Goal: Register for event/course: Register for event/course

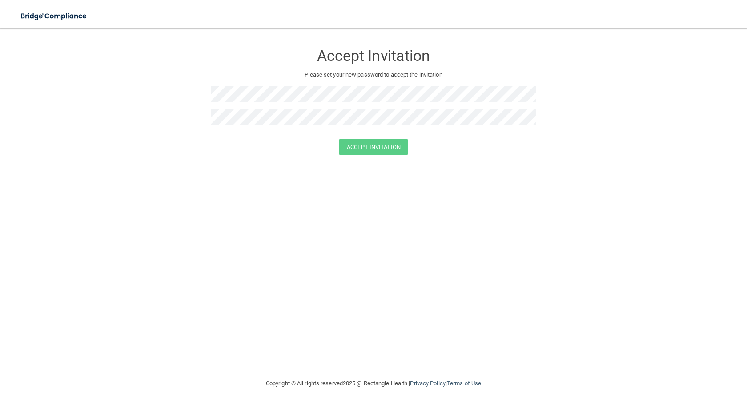
click at [159, 141] on div "Accept Invitation" at bounding box center [373, 147] width 725 height 16
click at [148, 91] on form "Accept Invitation Please set your new password to accept the invitation Accept …" at bounding box center [373, 101] width 711 height 129
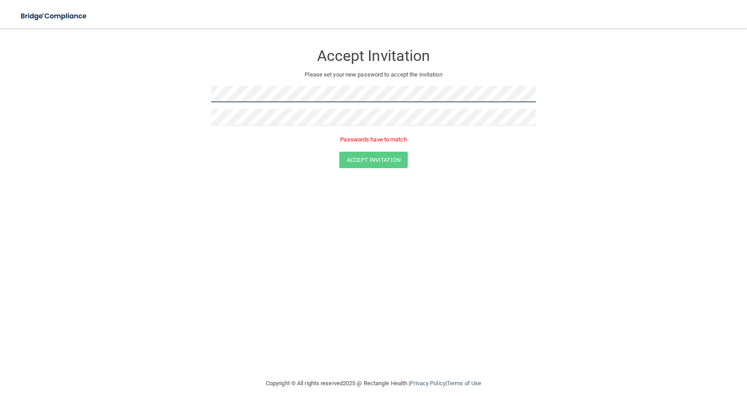
click at [122, 83] on form "Accept Invitation Please set your new password to accept the invitation Passwor…" at bounding box center [373, 107] width 711 height 141
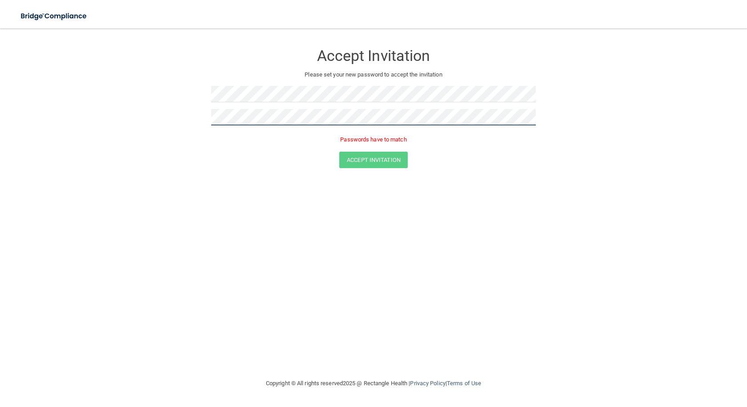
click at [153, 115] on form "Accept Invitation Please set your new password to accept the invitation Passwor…" at bounding box center [373, 107] width 711 height 141
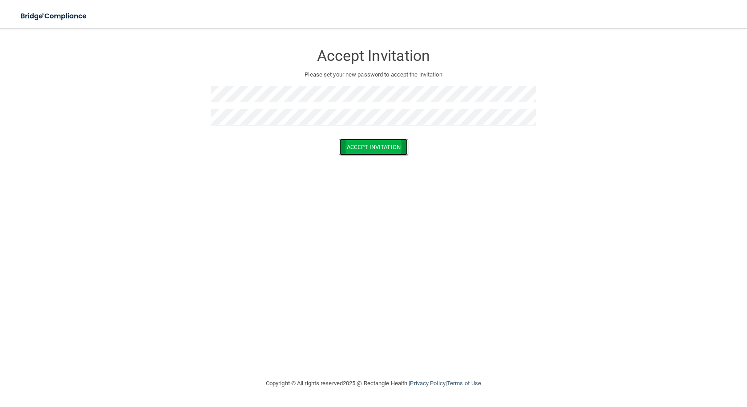
click at [362, 148] on button "Accept Invitation" at bounding box center [373, 147] width 68 height 16
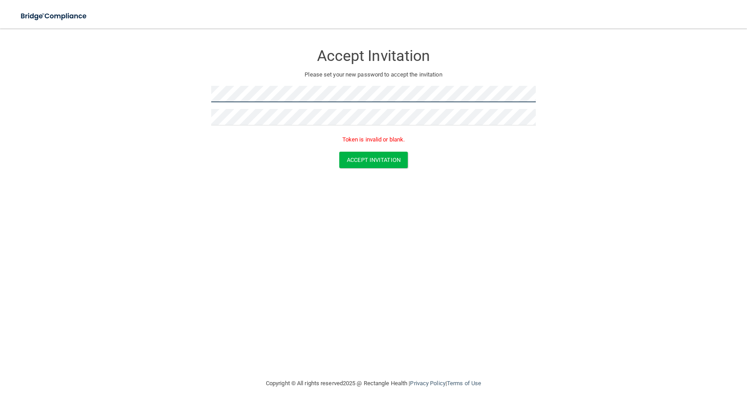
click at [100, 79] on form "Accept Invitation Please set your new password to accept the invitation Token i…" at bounding box center [373, 107] width 711 height 141
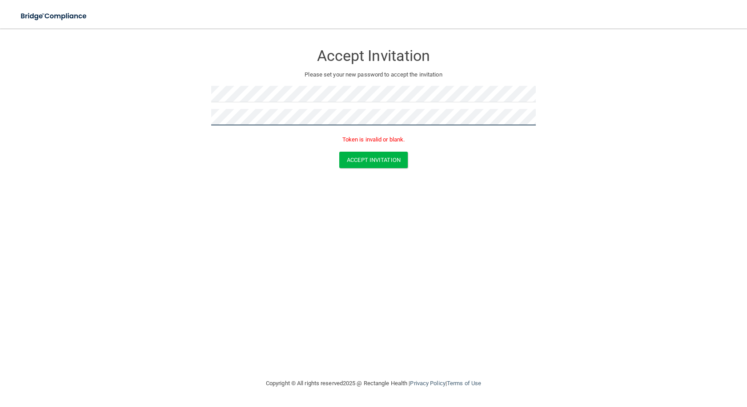
click at [186, 110] on form "Accept Invitation Please set your new password to accept the invitation Token i…" at bounding box center [373, 107] width 711 height 141
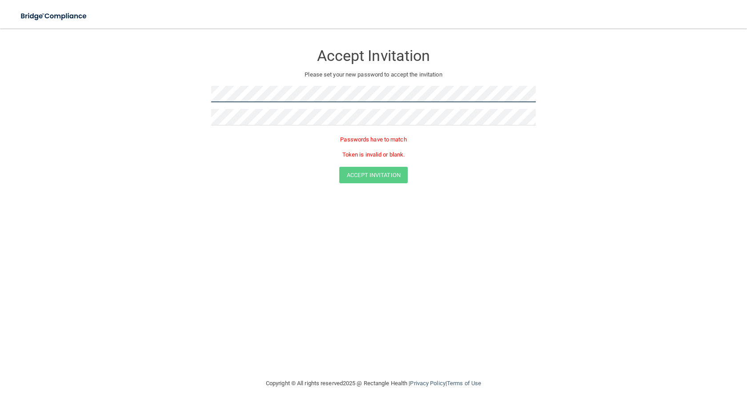
click at [93, 72] on form "Accept Invitation Please set your new password to accept the invitation Passwor…" at bounding box center [373, 115] width 711 height 157
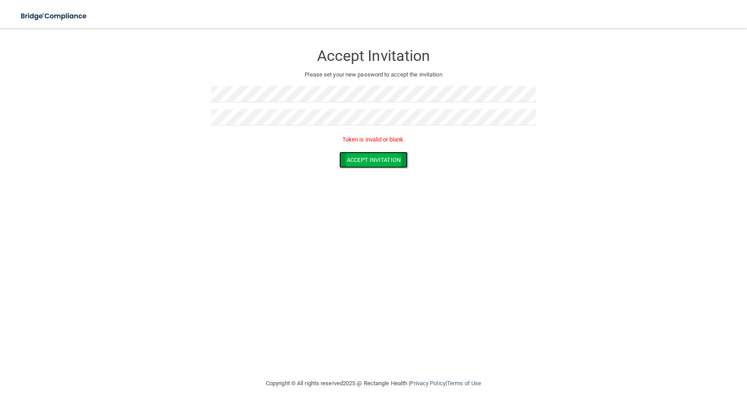
click at [369, 165] on button "Accept Invitation" at bounding box center [373, 160] width 68 height 16
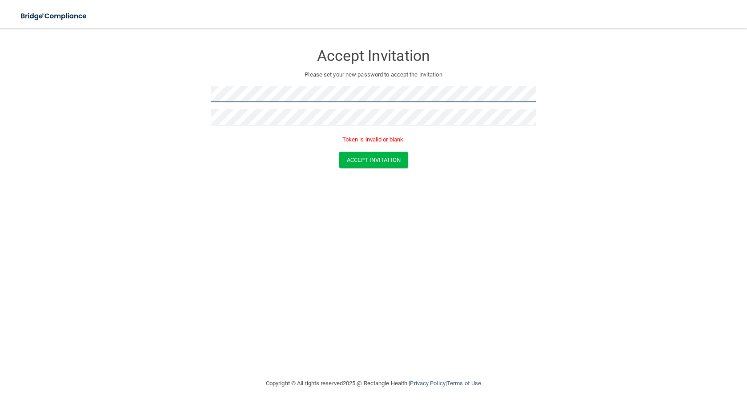
click at [37, 62] on form "Accept Invitation Please set your new password to accept the invitation Token i…" at bounding box center [373, 107] width 711 height 141
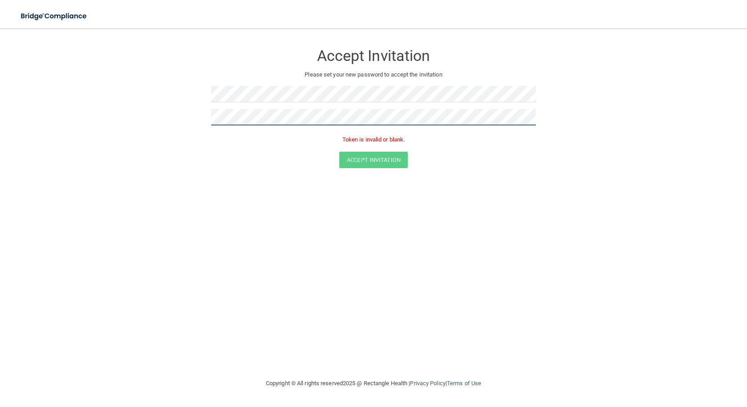
click at [109, 94] on form "Accept Invitation Please set your new password to accept the invitation Token i…" at bounding box center [373, 107] width 711 height 141
click at [368, 162] on button "Accept Invitation" at bounding box center [373, 160] width 68 height 16
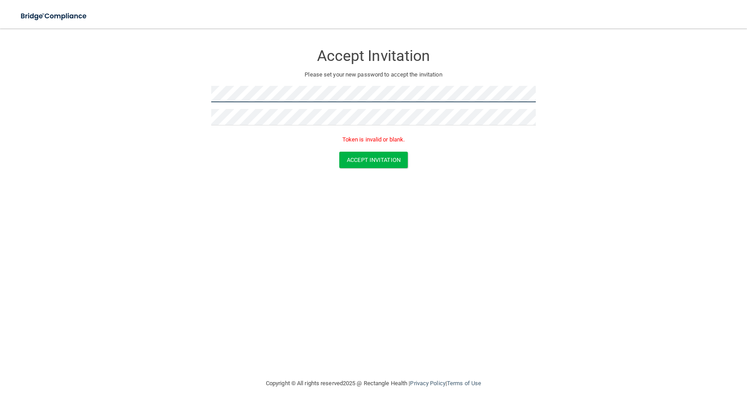
click at [0, 50] on main "Accept Invitation Please set your new password to accept the invitation Token i…" at bounding box center [373, 217] width 747 height 378
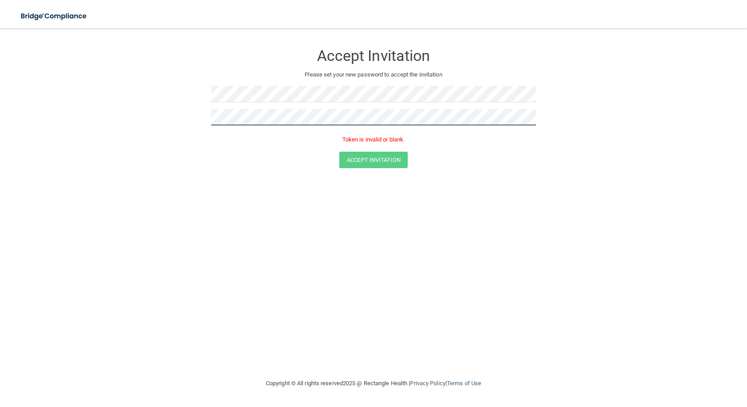
click at [83, 79] on form "Accept Invitation Please set your new password to accept the invitation Token i…" at bounding box center [373, 107] width 711 height 141
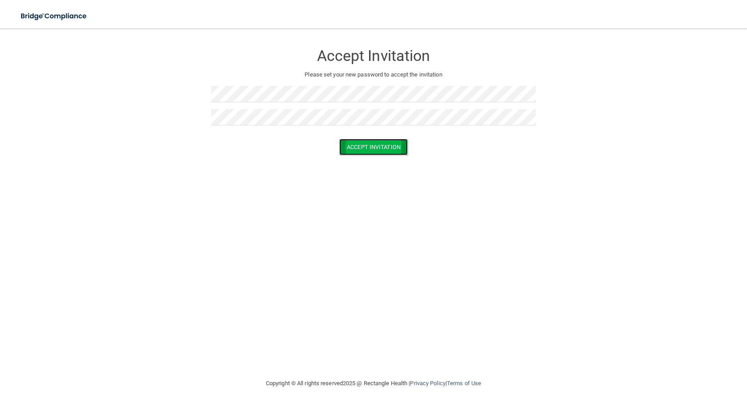
click at [385, 152] on button "Accept Invitation" at bounding box center [373, 147] width 68 height 16
click at [227, 151] on div "Token is invalid or blank." at bounding box center [373, 142] width 325 height 20
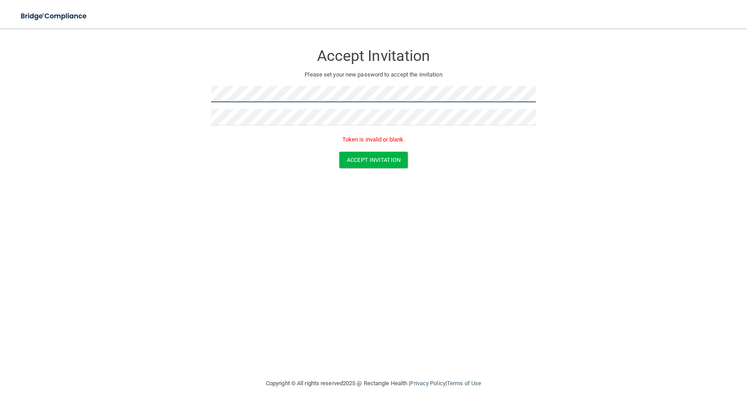
click at [47, 73] on form "Accept Invitation Please set your new password to accept the invitation Token i…" at bounding box center [373, 107] width 711 height 141
click at [365, 301] on div "Accept Invitation Please set your new password to accept the invitation Token i…" at bounding box center [373, 203] width 711 height 332
click at [94, 76] on form "Accept Invitation Please set your new password to accept the invitation Token i…" at bounding box center [373, 107] width 711 height 141
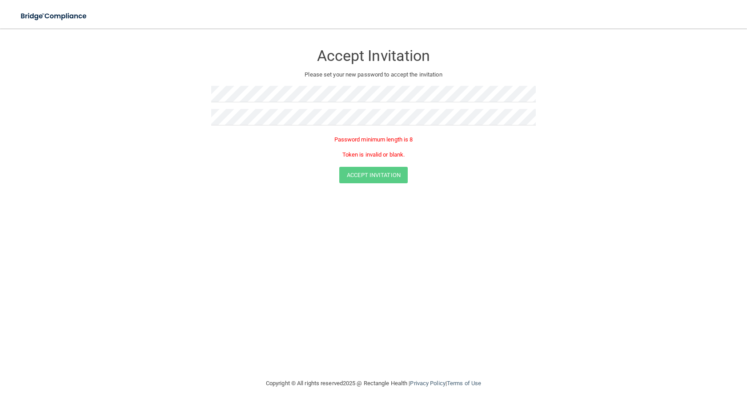
click at [389, 223] on div "Accept Invitation Please set your new password to accept the invitation Passwor…" at bounding box center [373, 203] width 711 height 332
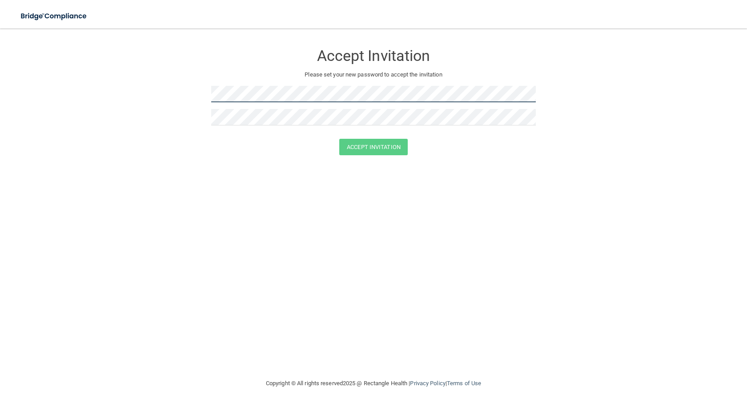
click at [142, 89] on form "Accept Invitation Please set your new password to accept the invitation Accept …" at bounding box center [373, 101] width 711 height 129
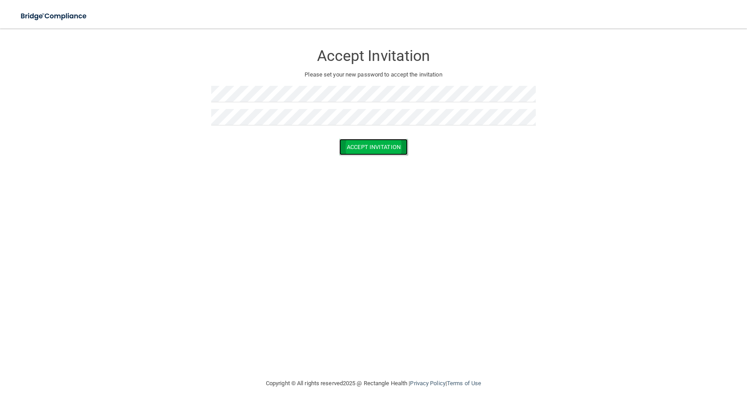
click at [371, 148] on button "Accept Invitation" at bounding box center [373, 147] width 68 height 16
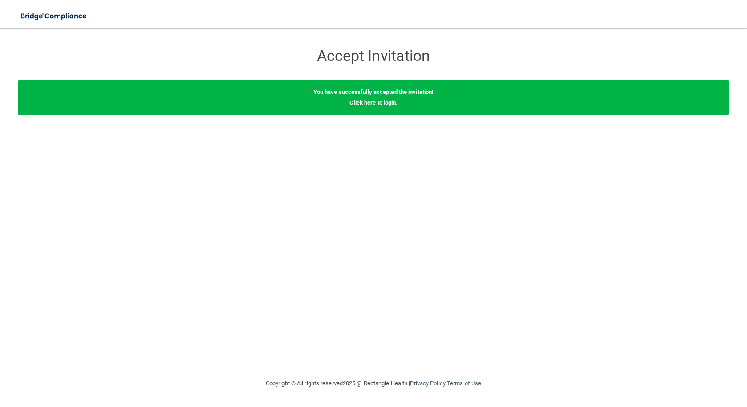
click at [382, 103] on link "Click here to login" at bounding box center [372, 102] width 46 height 7
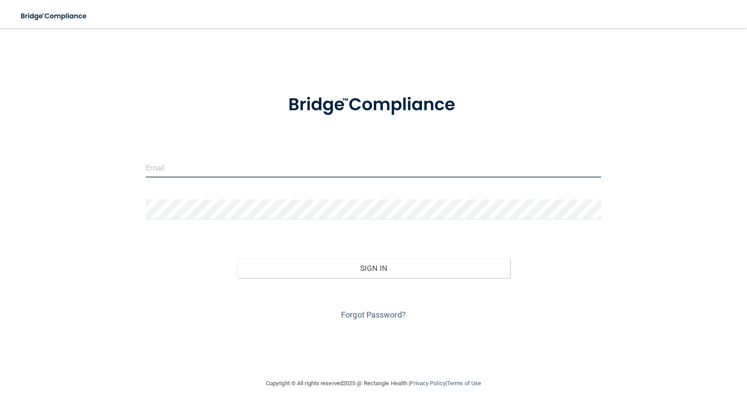
click at [243, 171] on input "email" at bounding box center [373, 167] width 455 height 20
type input "egehringer703@gmail.com"
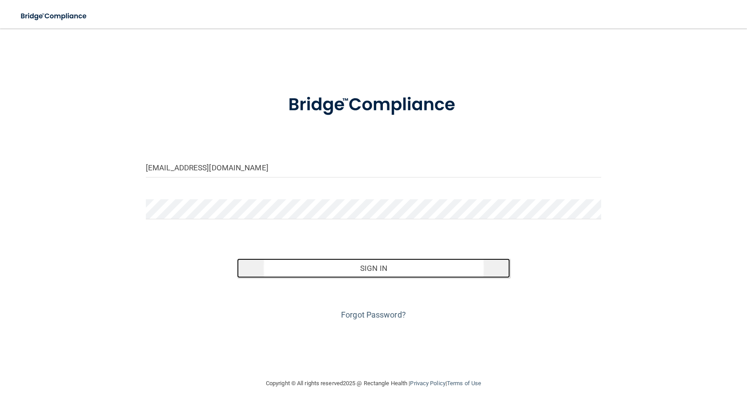
click at [389, 273] on button "Sign In" at bounding box center [373, 268] width 273 height 20
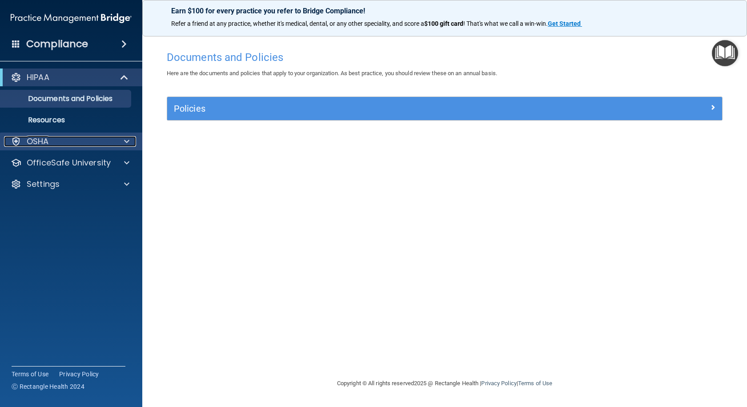
click at [56, 146] on div "OSHA" at bounding box center [59, 141] width 110 height 11
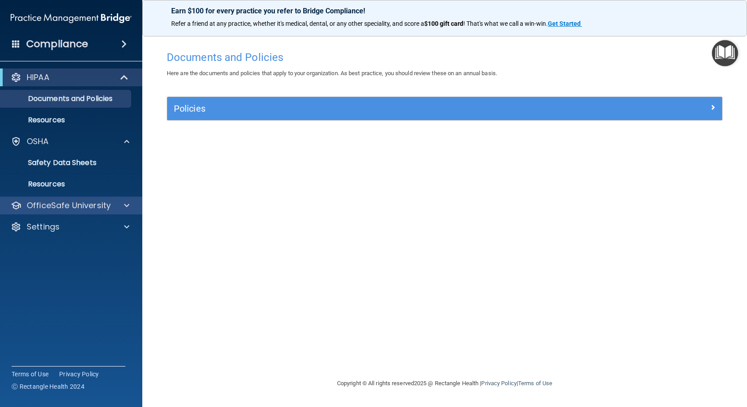
click at [58, 199] on div "OfficeSafe University" at bounding box center [71, 206] width 143 height 18
click at [127, 204] on span at bounding box center [126, 205] width 5 height 11
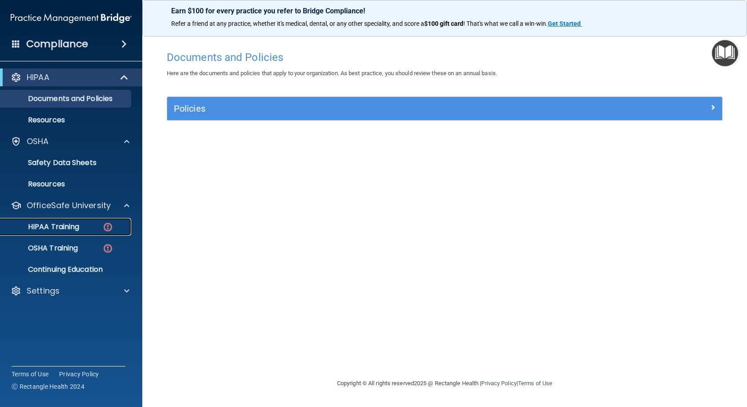
click at [74, 228] on p "HIPAA Training" at bounding box center [42, 226] width 73 height 9
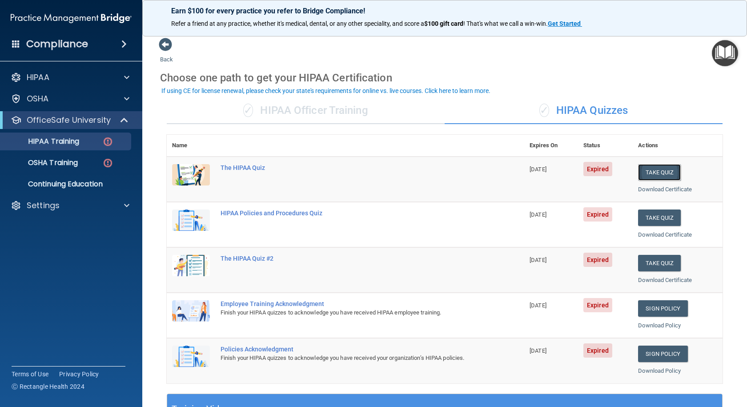
click at [643, 169] on button "Take Quiz" at bounding box center [659, 172] width 43 height 16
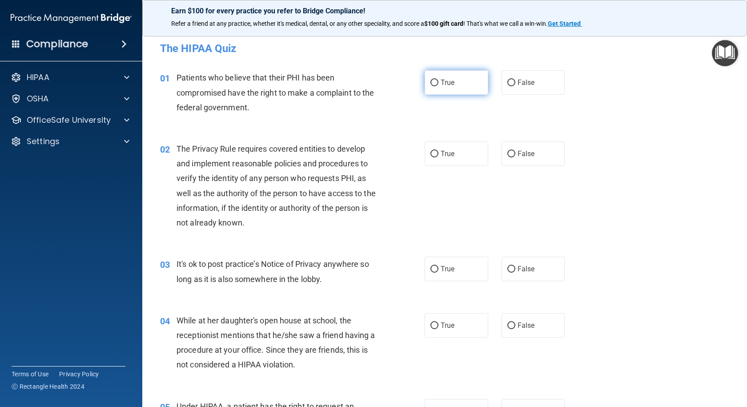
click at [447, 81] on span "True" at bounding box center [448, 82] width 14 height 8
click at [438, 81] on input "True" at bounding box center [434, 83] width 8 height 7
radio input "true"
click at [444, 151] on span "True" at bounding box center [448, 153] width 14 height 8
click at [438, 151] on input "True" at bounding box center [434, 154] width 8 height 7
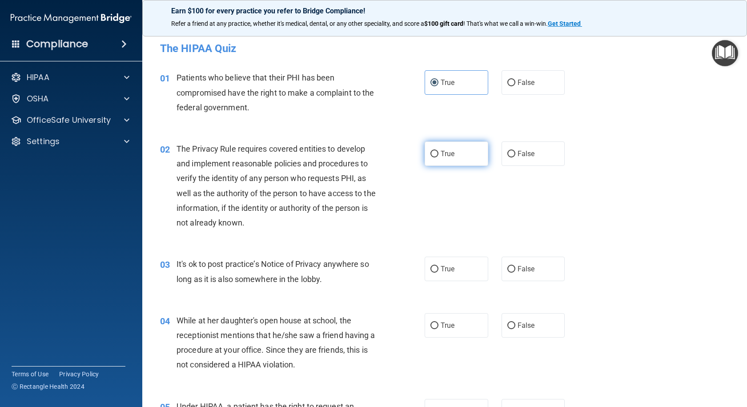
radio input "true"
click at [519, 263] on label "False" at bounding box center [534, 269] width 64 height 24
click at [515, 266] on input "False" at bounding box center [511, 269] width 8 height 7
radio input "true"
click at [534, 328] on label "False" at bounding box center [534, 325] width 64 height 24
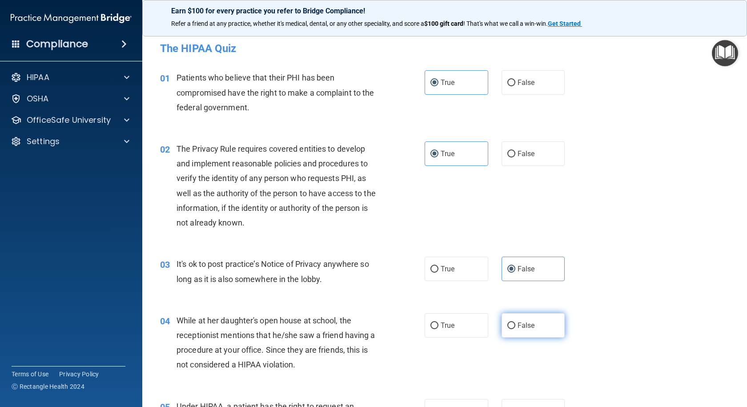
click at [515, 328] on input "False" at bounding box center [511, 325] width 8 height 7
radio input "true"
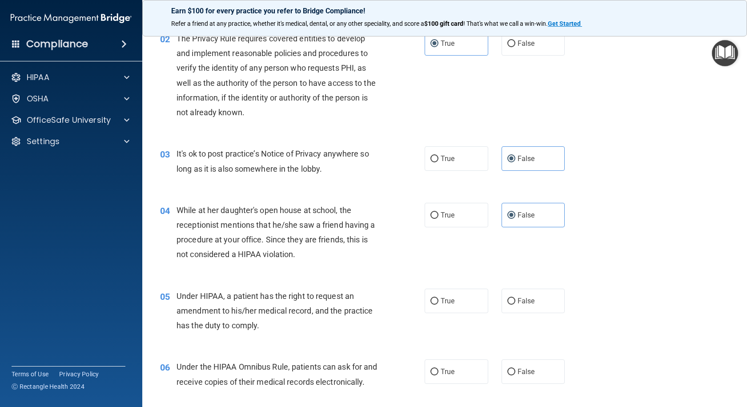
scroll to position [133, 0]
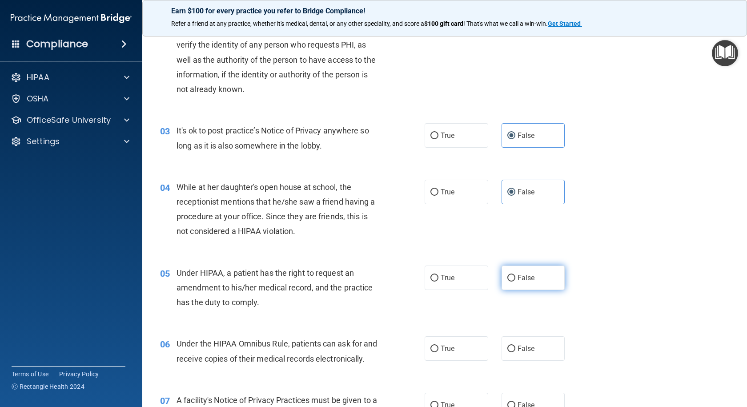
click at [539, 277] on label "False" at bounding box center [534, 277] width 64 height 24
click at [515, 277] on input "False" at bounding box center [511, 278] width 8 height 7
radio input "true"
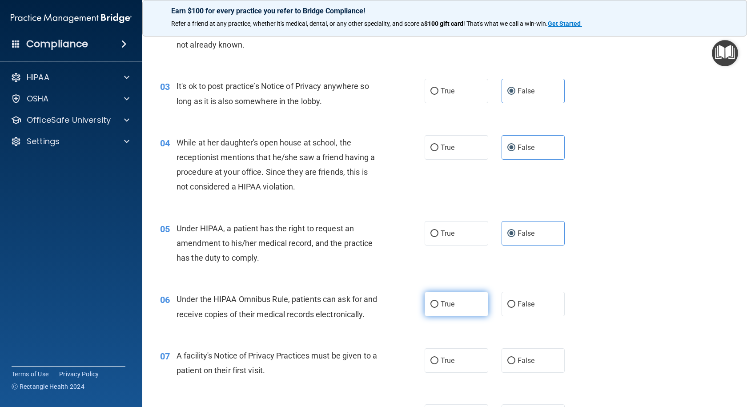
click at [452, 302] on label "True" at bounding box center [457, 304] width 64 height 24
click at [438, 302] on input "True" at bounding box center [434, 304] width 8 height 7
radio input "true"
click at [445, 368] on label "True" at bounding box center [457, 360] width 64 height 24
click at [438, 364] on input "True" at bounding box center [434, 360] width 8 height 7
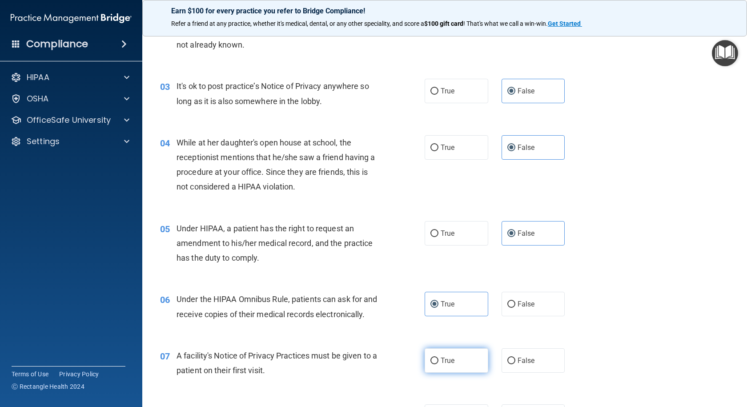
radio input "true"
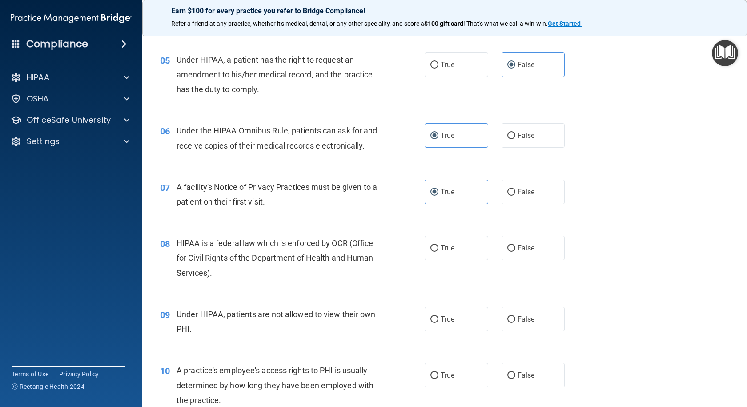
scroll to position [356, 0]
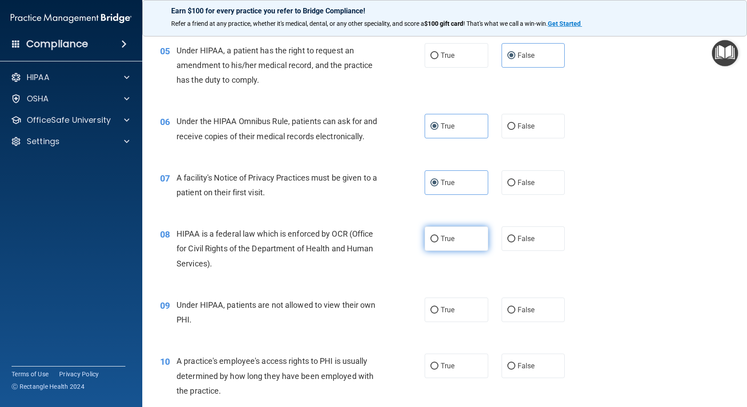
click at [454, 251] on label "True" at bounding box center [457, 238] width 64 height 24
click at [438, 242] on input "True" at bounding box center [434, 239] width 8 height 7
radio input "true"
click at [541, 322] on label "False" at bounding box center [534, 309] width 64 height 24
click at [515, 313] on input "False" at bounding box center [511, 310] width 8 height 7
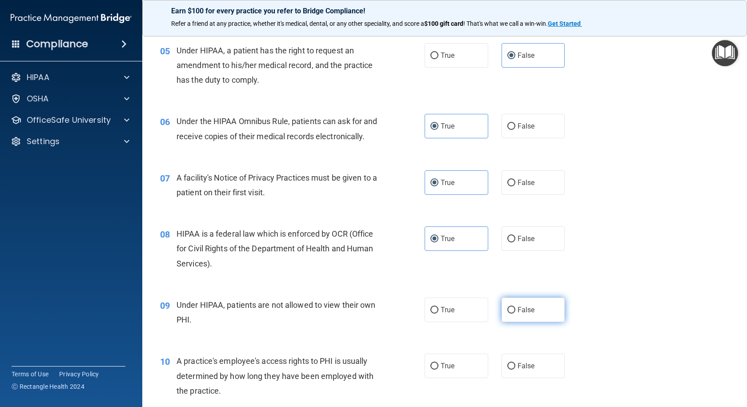
radio input "true"
click at [535, 378] on label "False" at bounding box center [534, 365] width 64 height 24
click at [515, 369] on input "False" at bounding box center [511, 366] width 8 height 7
radio input "true"
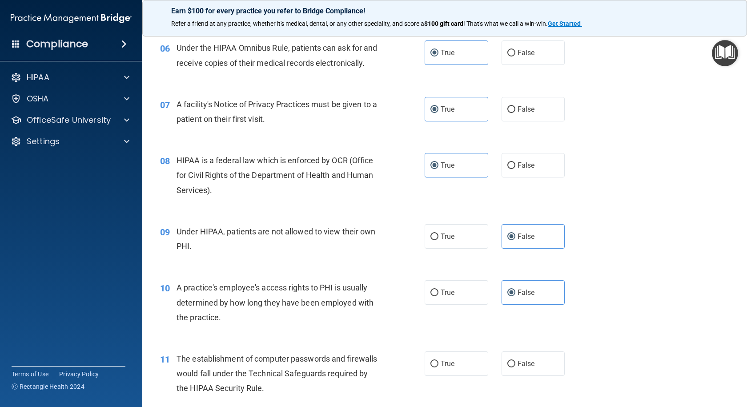
scroll to position [445, 0]
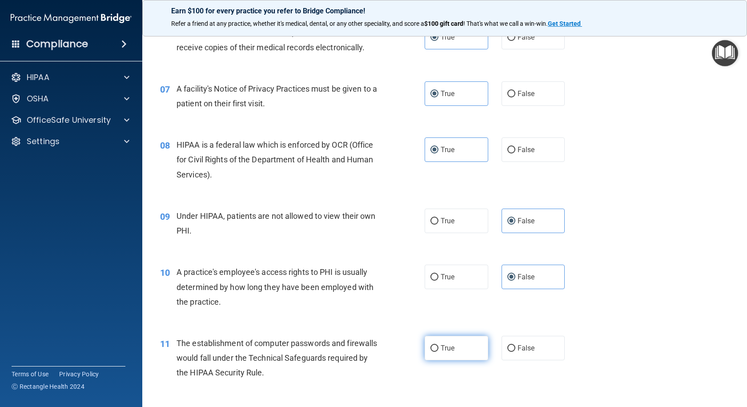
click at [457, 360] on label "True" at bounding box center [457, 348] width 64 height 24
click at [438, 352] on input "True" at bounding box center [434, 348] width 8 height 7
radio input "true"
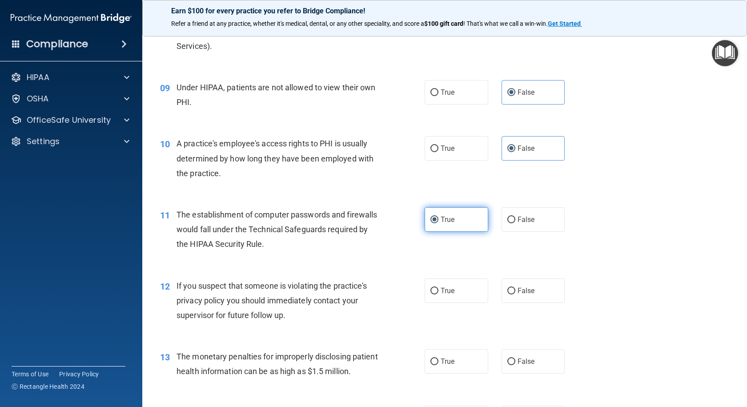
scroll to position [578, 0]
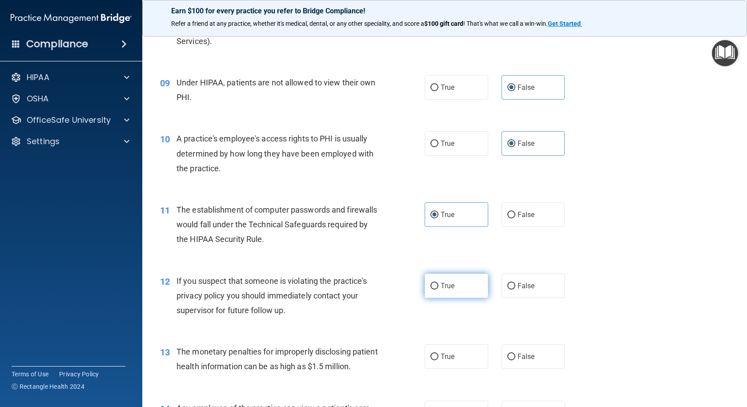
click at [463, 297] on label "True" at bounding box center [457, 285] width 64 height 24
click at [438, 289] on input "True" at bounding box center [434, 286] width 8 height 7
radio input "true"
click at [464, 369] on label "True" at bounding box center [457, 356] width 64 height 24
click at [438, 360] on input "True" at bounding box center [434, 356] width 8 height 7
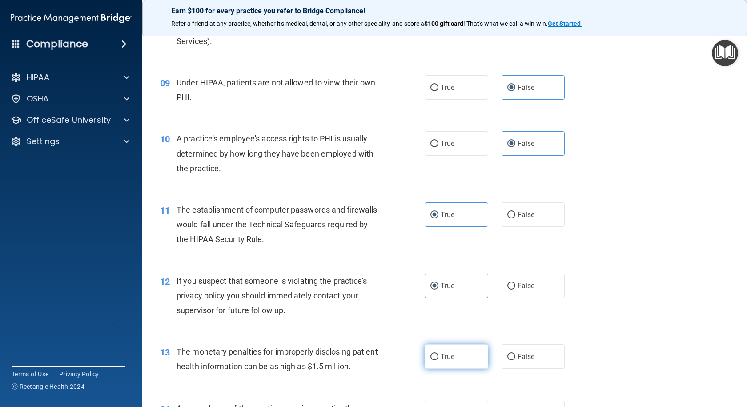
radio input "true"
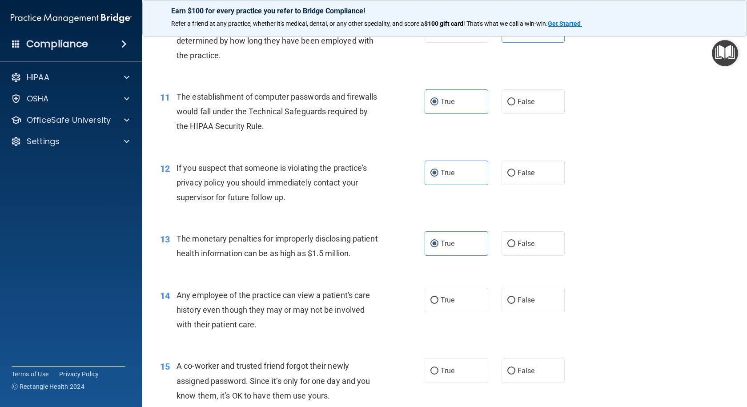
scroll to position [711, 0]
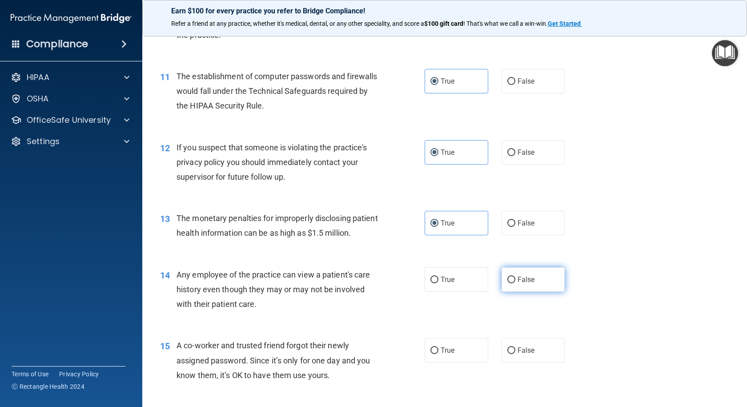
click at [518, 284] on span "False" at bounding box center [526, 279] width 17 height 8
click at [515, 283] on input "False" at bounding box center [511, 280] width 8 height 7
radio input "true"
click at [537, 362] on label "False" at bounding box center [534, 350] width 64 height 24
click at [515, 354] on input "False" at bounding box center [511, 350] width 8 height 7
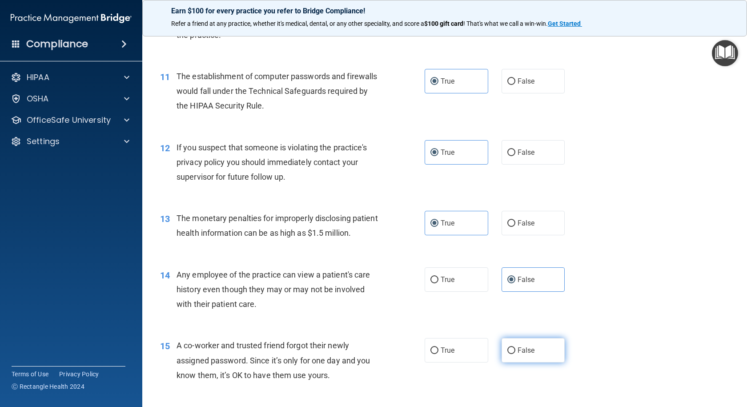
radio input "true"
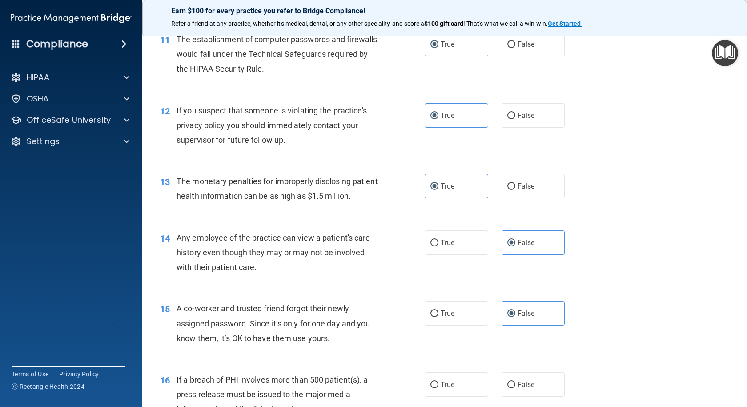
scroll to position [845, 0]
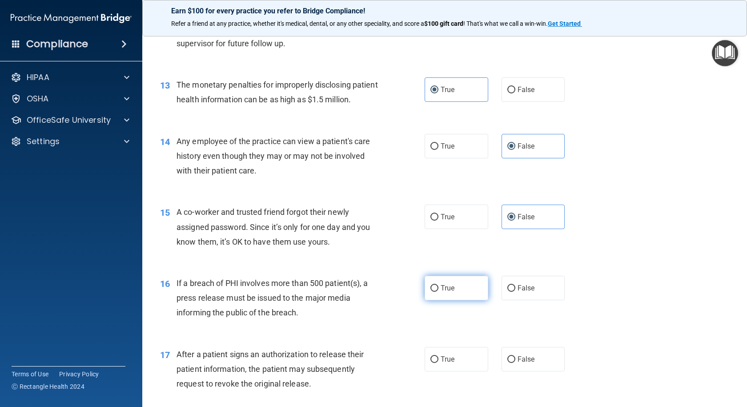
click at [450, 292] on span "True" at bounding box center [448, 288] width 14 height 8
click at [438, 292] on input "True" at bounding box center [434, 288] width 8 height 7
radio input "true"
click at [457, 371] on label "True" at bounding box center [457, 359] width 64 height 24
click at [438, 363] on input "True" at bounding box center [434, 359] width 8 height 7
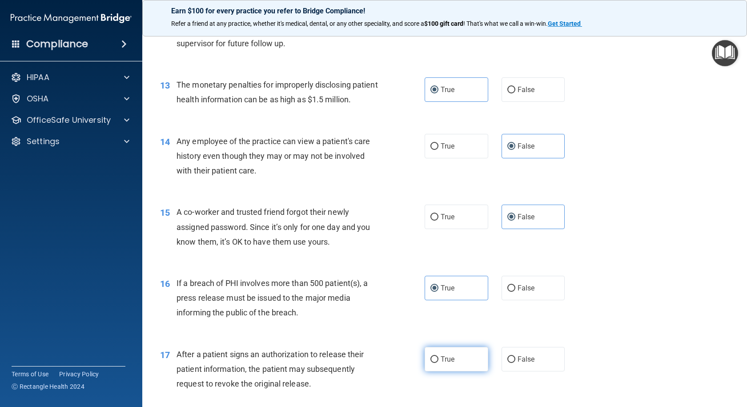
radio input "true"
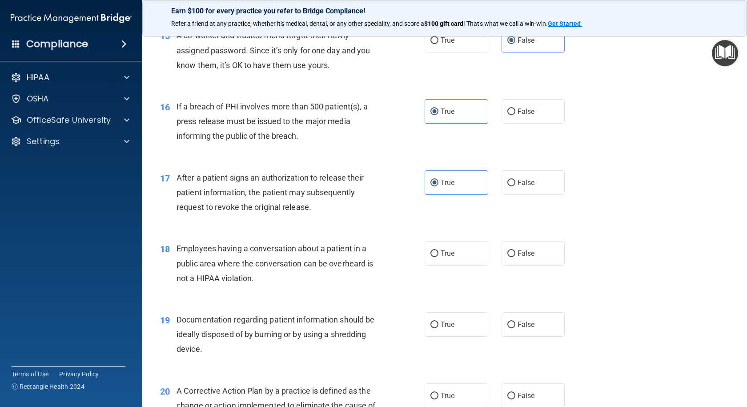
scroll to position [1023, 0]
click at [549, 264] on label "False" at bounding box center [534, 252] width 64 height 24
click at [515, 256] on input "False" at bounding box center [511, 252] width 8 height 7
radio input "true"
click at [453, 335] on label "True" at bounding box center [457, 323] width 64 height 24
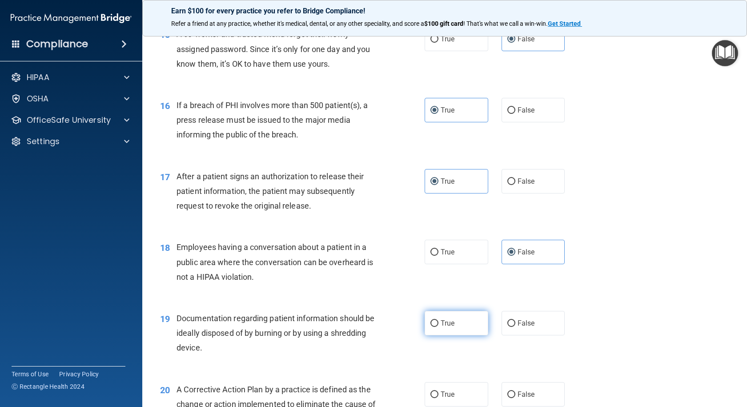
click at [438, 327] on input "True" at bounding box center [434, 323] width 8 height 7
radio input "true"
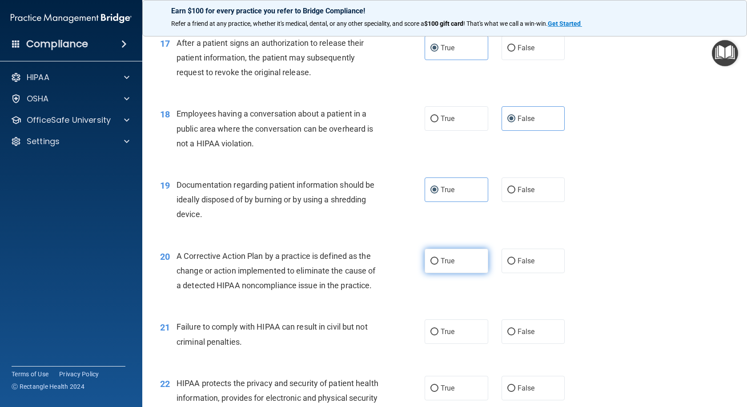
click at [445, 265] on span "True" at bounding box center [448, 261] width 14 height 8
click at [438, 265] on input "True" at bounding box center [434, 261] width 8 height 7
radio input "true"
click at [522, 336] on span "False" at bounding box center [526, 331] width 17 height 8
click at [515, 335] on input "False" at bounding box center [511, 332] width 8 height 7
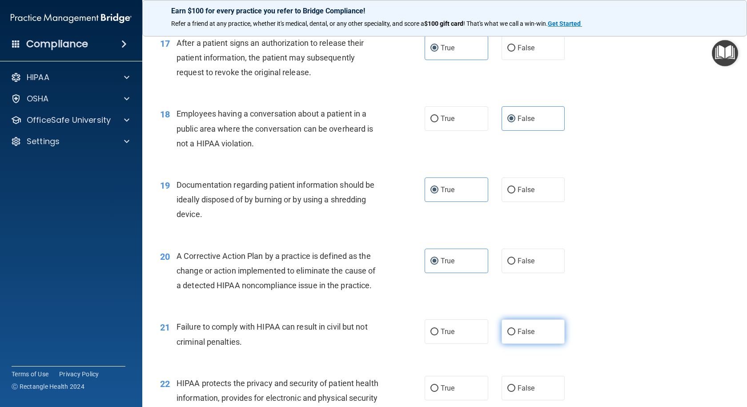
radio input "true"
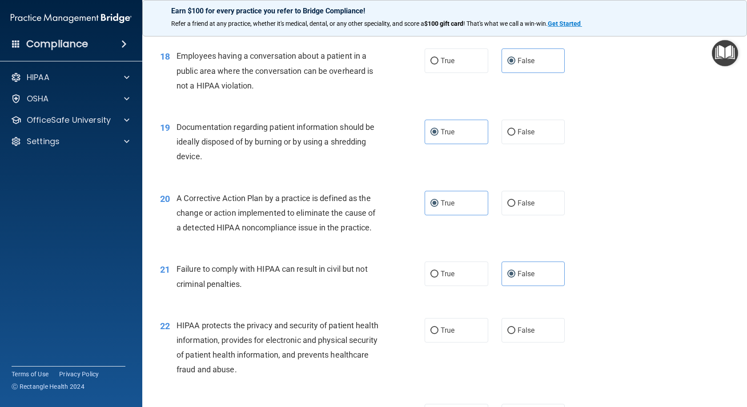
scroll to position [1289, 0]
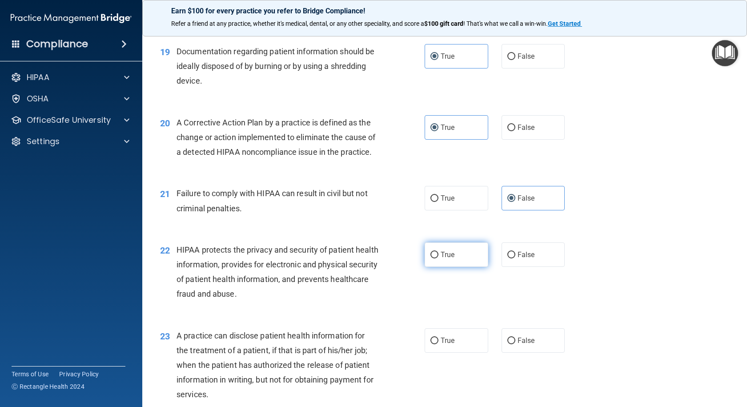
click at [458, 267] on label "True" at bounding box center [457, 254] width 64 height 24
click at [438, 258] on input "True" at bounding box center [434, 255] width 8 height 7
radio input "true"
click at [533, 353] on label "False" at bounding box center [534, 340] width 64 height 24
click at [515, 344] on input "False" at bounding box center [511, 340] width 8 height 7
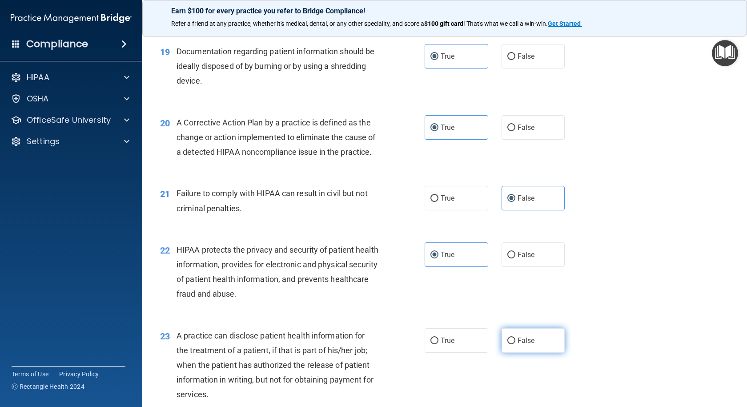
radio input "true"
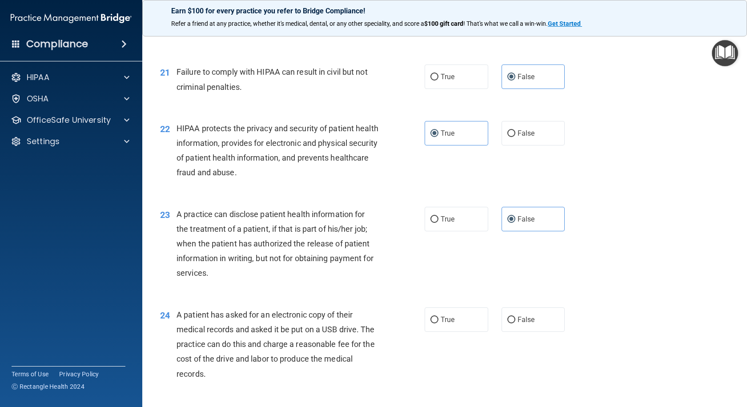
scroll to position [1423, 0]
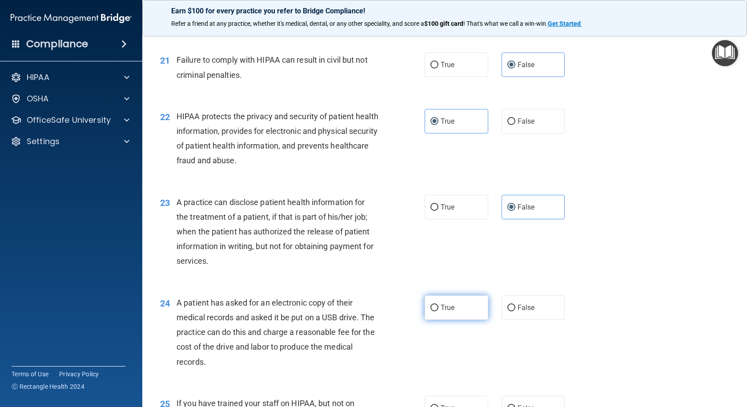
click at [457, 320] on label "True" at bounding box center [457, 307] width 64 height 24
click at [438, 311] on input "True" at bounding box center [434, 308] width 8 height 7
radio input "true"
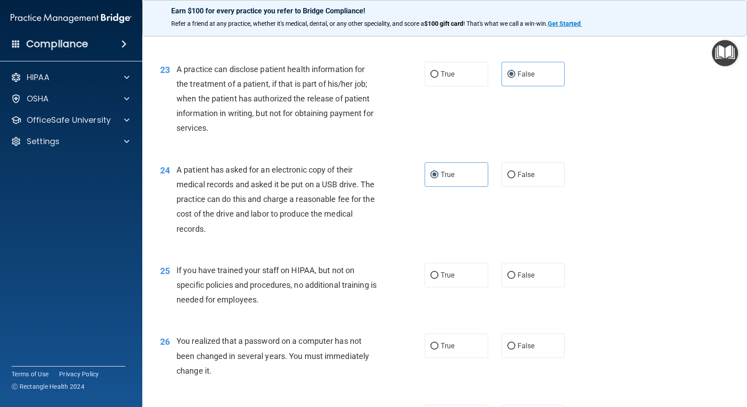
scroll to position [1556, 0]
click at [513, 287] on label "False" at bounding box center [534, 274] width 64 height 24
click at [513, 278] on input "False" at bounding box center [511, 275] width 8 height 7
radio input "true"
click at [454, 357] on label "True" at bounding box center [457, 345] width 64 height 24
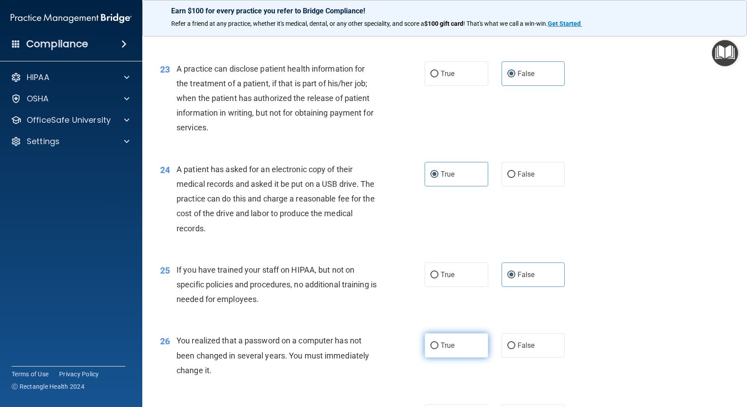
click at [438, 349] on input "True" at bounding box center [434, 345] width 8 height 7
radio input "true"
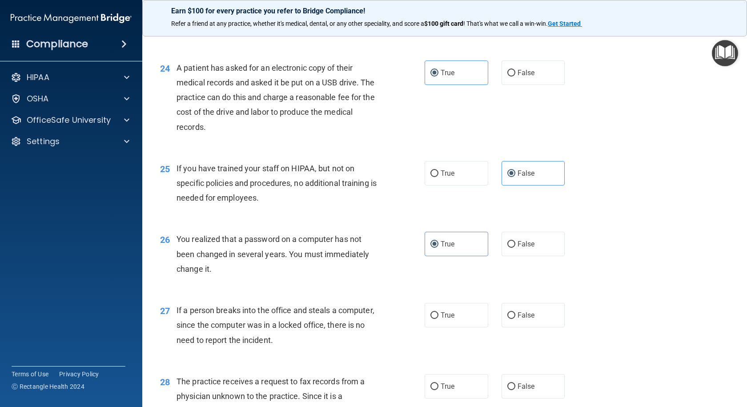
scroll to position [1690, 0]
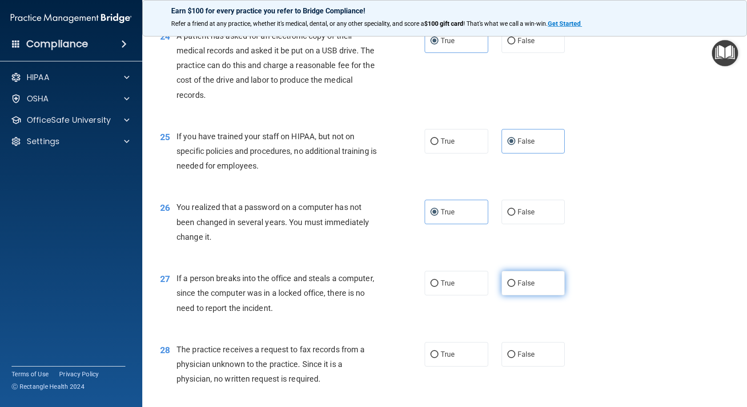
click at [541, 295] on label "False" at bounding box center [534, 283] width 64 height 24
click at [515, 287] on input "False" at bounding box center [511, 283] width 8 height 7
radio input "true"
click at [532, 366] on label "False" at bounding box center [534, 354] width 64 height 24
click at [515, 358] on input "False" at bounding box center [511, 354] width 8 height 7
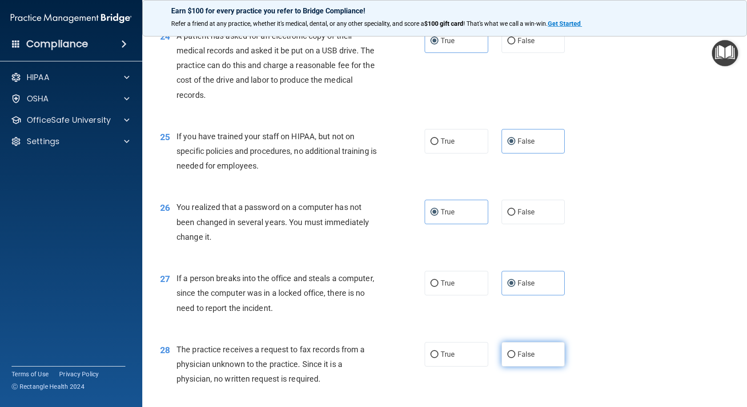
radio input "true"
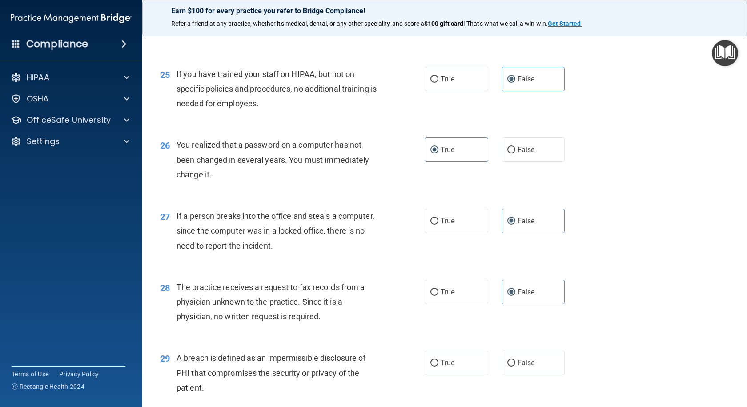
scroll to position [1868, 0]
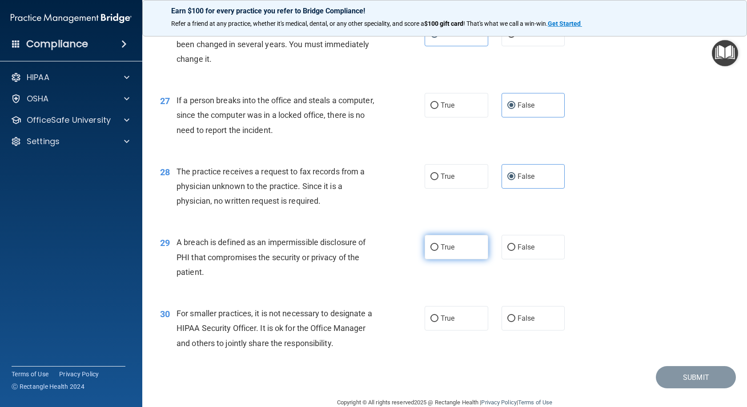
click at [460, 259] on label "True" at bounding box center [457, 247] width 64 height 24
click at [438, 251] on input "True" at bounding box center [434, 247] width 8 height 7
radio input "true"
click at [546, 330] on label "False" at bounding box center [534, 318] width 64 height 24
click at [515, 322] on input "False" at bounding box center [511, 318] width 8 height 7
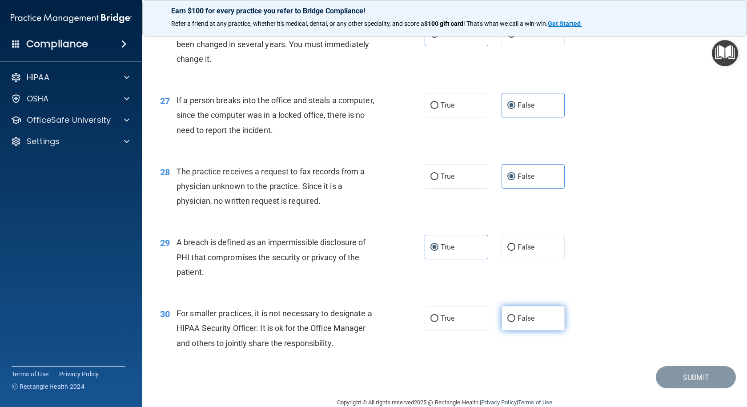
radio input "true"
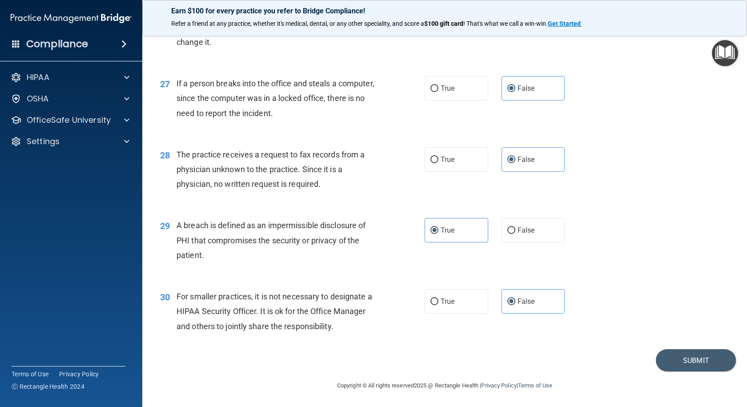
scroll to position [1929, 0]
click at [680, 357] on button "Submit" at bounding box center [696, 360] width 80 height 23
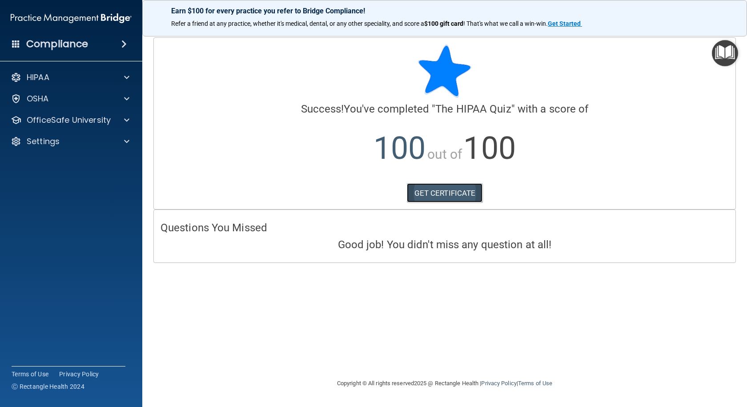
click at [443, 197] on link "GET CERTIFICATE" at bounding box center [445, 193] width 76 height 20
click at [116, 116] on div at bounding box center [125, 120] width 22 height 11
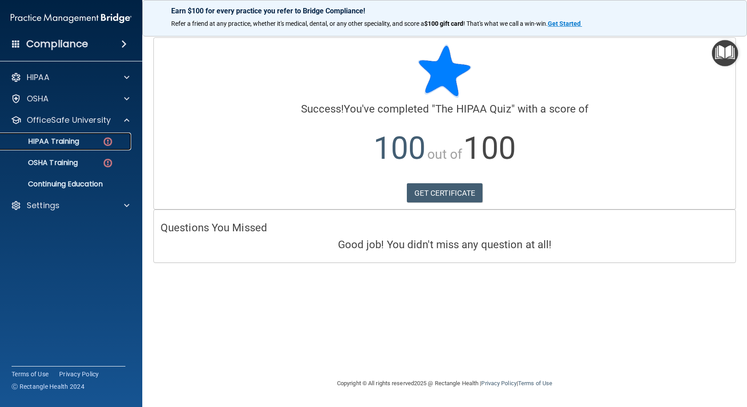
click at [81, 140] on div "HIPAA Training" at bounding box center [66, 141] width 121 height 9
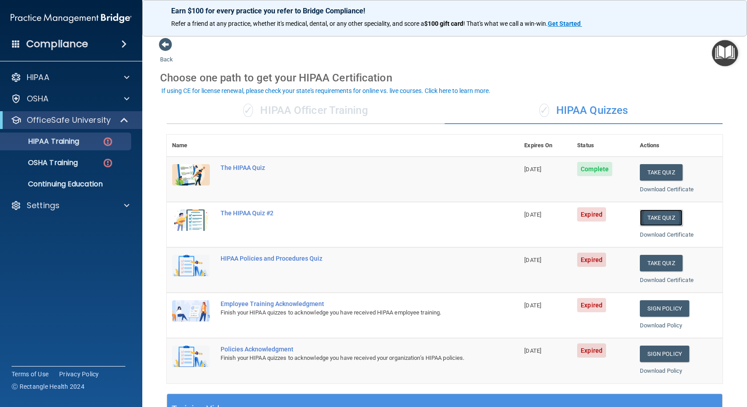
click at [656, 216] on button "Take Quiz" at bounding box center [661, 217] width 43 height 16
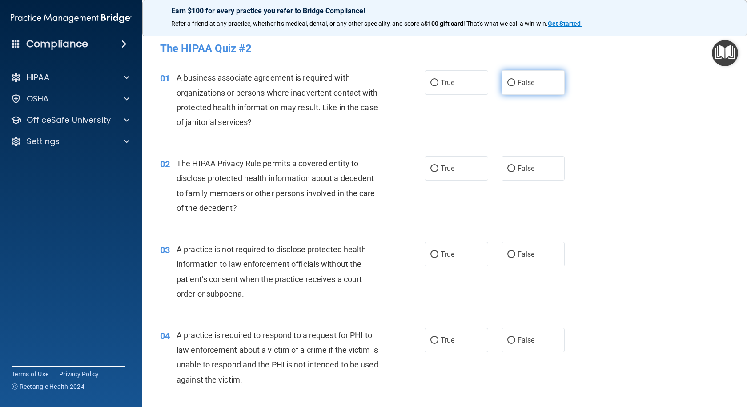
click at [525, 84] on span "False" at bounding box center [526, 82] width 17 height 8
click at [515, 84] on input "False" at bounding box center [511, 83] width 8 height 7
radio input "true"
click at [447, 167] on span "True" at bounding box center [448, 168] width 14 height 8
click at [438, 167] on input "True" at bounding box center [434, 168] width 8 height 7
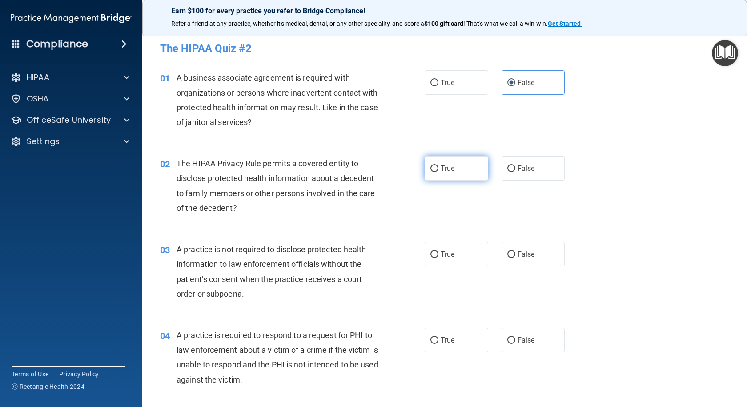
radio input "true"
click at [522, 256] on span "False" at bounding box center [526, 254] width 17 height 8
click at [515, 256] on input "False" at bounding box center [511, 254] width 8 height 7
radio input "true"
click at [458, 330] on label "True" at bounding box center [457, 340] width 64 height 24
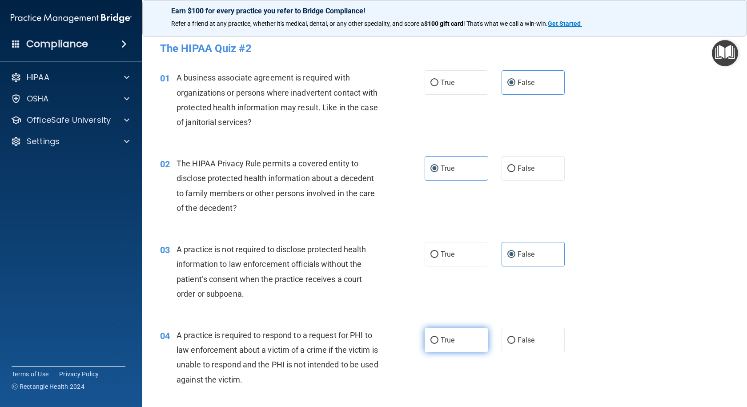
click at [438, 337] on input "True" at bounding box center [434, 340] width 8 height 7
radio input "true"
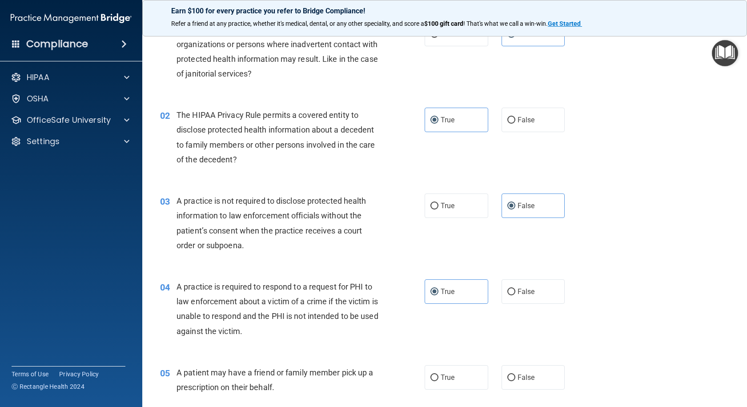
scroll to position [133, 0]
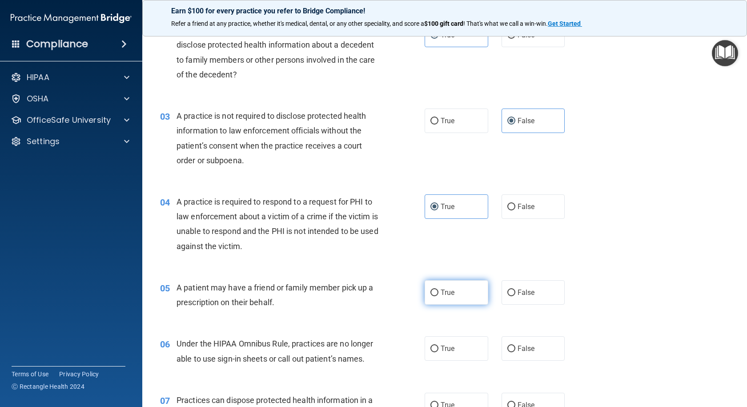
click at [453, 293] on label "True" at bounding box center [457, 292] width 64 height 24
click at [438, 293] on input "True" at bounding box center [434, 292] width 8 height 7
radio input "true"
click at [527, 352] on span "False" at bounding box center [526, 348] width 17 height 8
click at [515, 352] on input "False" at bounding box center [511, 348] width 8 height 7
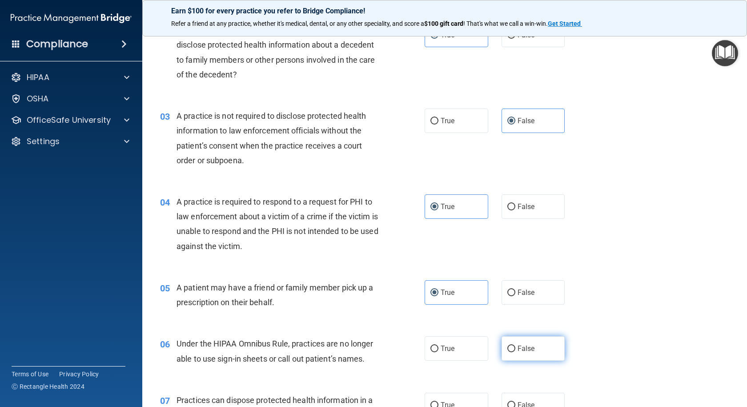
radio input "true"
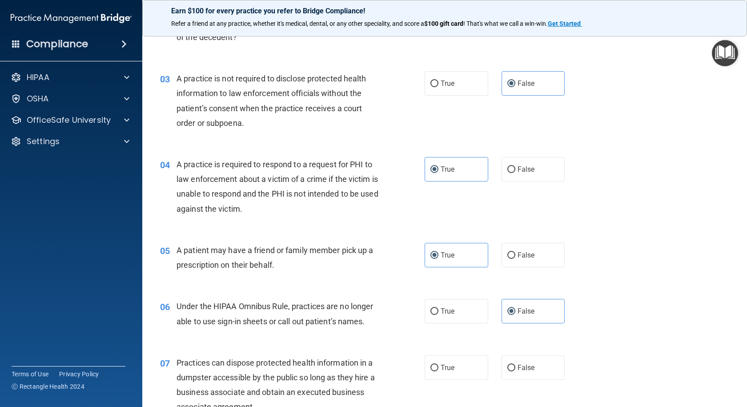
scroll to position [222, 0]
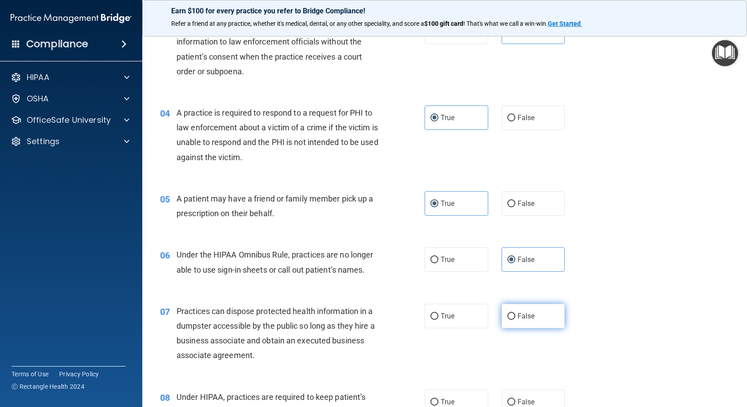
click at [513, 320] on label "False" at bounding box center [534, 316] width 64 height 24
click at [513, 320] on input "False" at bounding box center [511, 316] width 8 height 7
radio input "true"
click at [523, 394] on label "False" at bounding box center [534, 402] width 64 height 24
click at [515, 399] on input "False" at bounding box center [511, 402] width 8 height 7
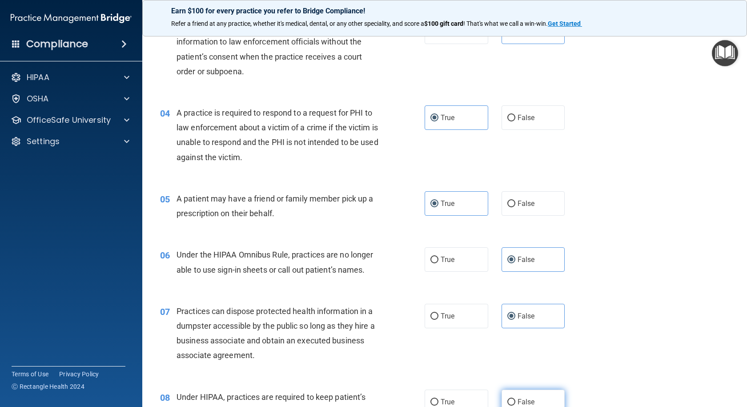
radio input "true"
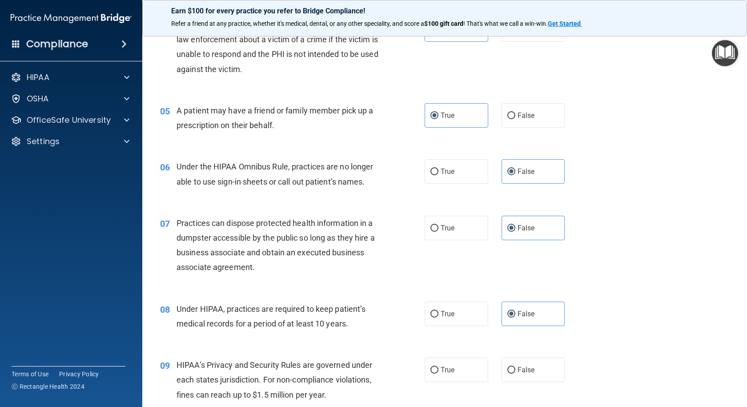
scroll to position [311, 0]
click at [552, 374] on label "False" at bounding box center [534, 369] width 64 height 24
click at [515, 373] on input "False" at bounding box center [511, 369] width 8 height 7
radio input "true"
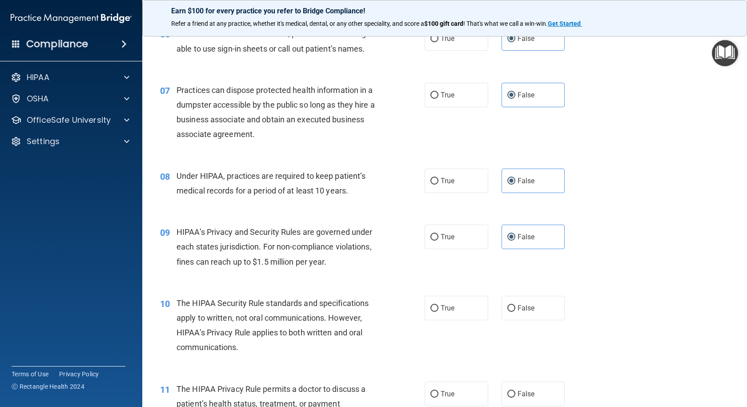
scroll to position [445, 0]
click at [467, 307] on label "True" at bounding box center [457, 306] width 64 height 24
click at [438, 307] on input "True" at bounding box center [434, 307] width 8 height 7
radio input "true"
click at [467, 382] on label "True" at bounding box center [457, 392] width 64 height 24
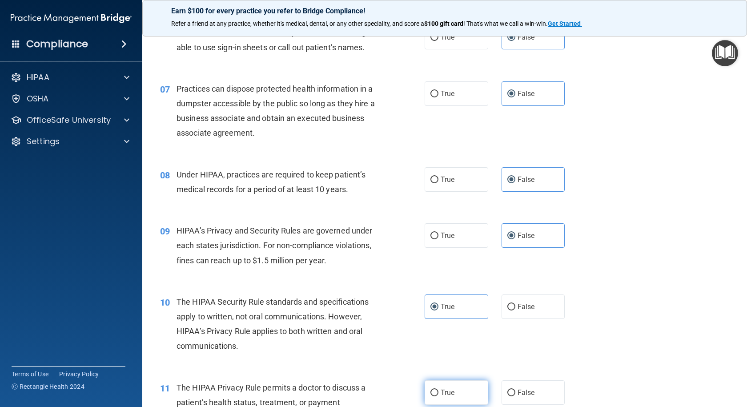
click at [438, 390] on input "True" at bounding box center [434, 393] width 8 height 7
radio input "true"
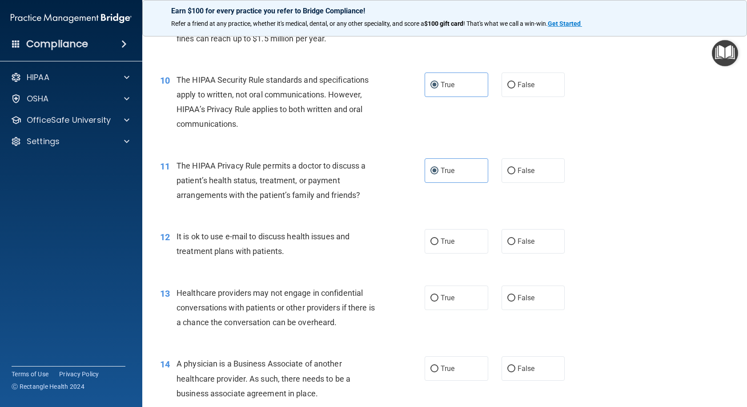
scroll to position [667, 0]
click at [462, 246] on label "True" at bounding box center [457, 241] width 64 height 24
click at [438, 245] on input "True" at bounding box center [434, 241] width 8 height 7
radio input "true"
click at [459, 293] on label "True" at bounding box center [457, 297] width 64 height 24
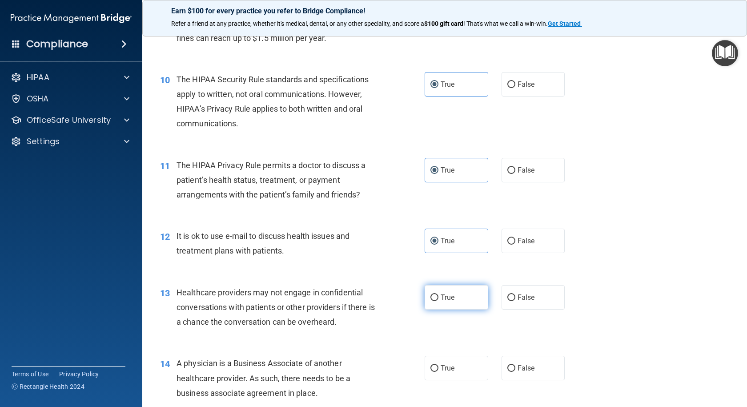
click at [438, 294] on input "True" at bounding box center [434, 297] width 8 height 7
radio input "true"
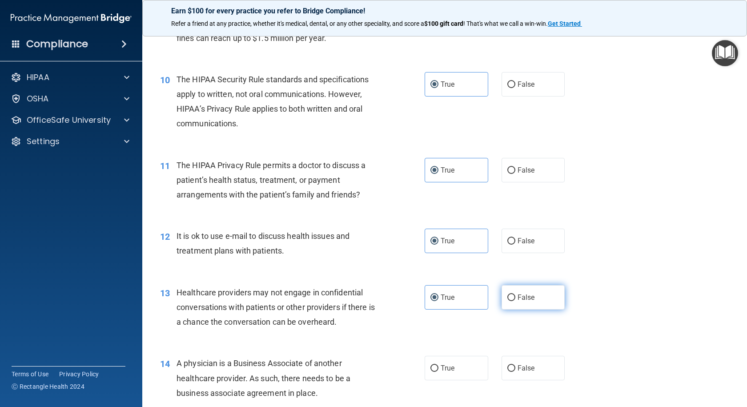
click at [523, 297] on span "False" at bounding box center [526, 297] width 17 height 8
click at [515, 297] on input "False" at bounding box center [511, 297] width 8 height 7
radio input "true"
radio input "false"
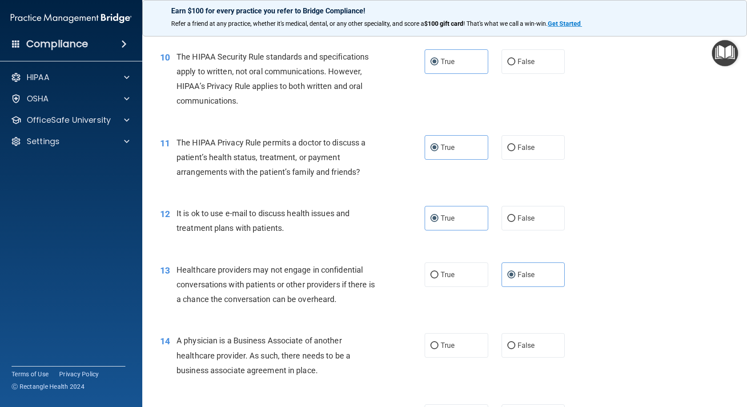
scroll to position [711, 0]
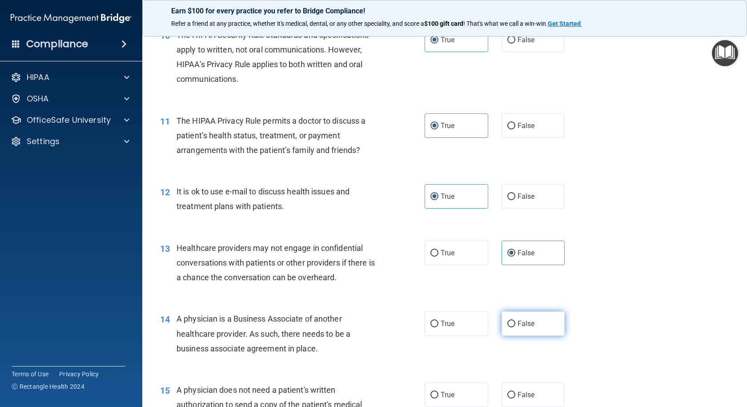
click at [528, 319] on label "False" at bounding box center [534, 323] width 64 height 24
click at [515, 321] on input "False" at bounding box center [511, 324] width 8 height 7
radio input "true"
click at [458, 390] on label "True" at bounding box center [457, 394] width 64 height 24
click at [438, 392] on input "True" at bounding box center [434, 395] width 8 height 7
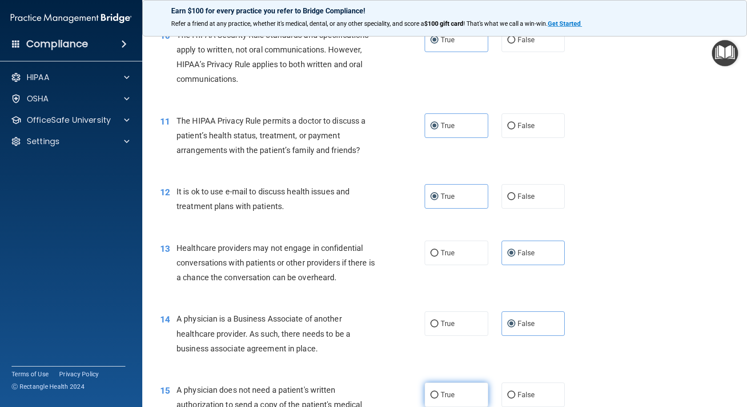
radio input "true"
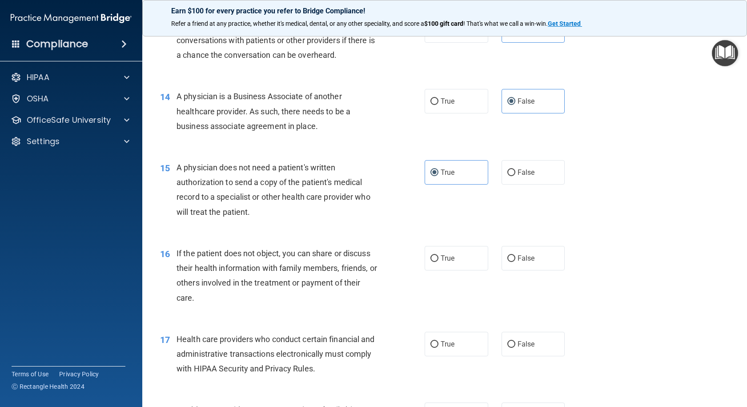
scroll to position [1067, 0]
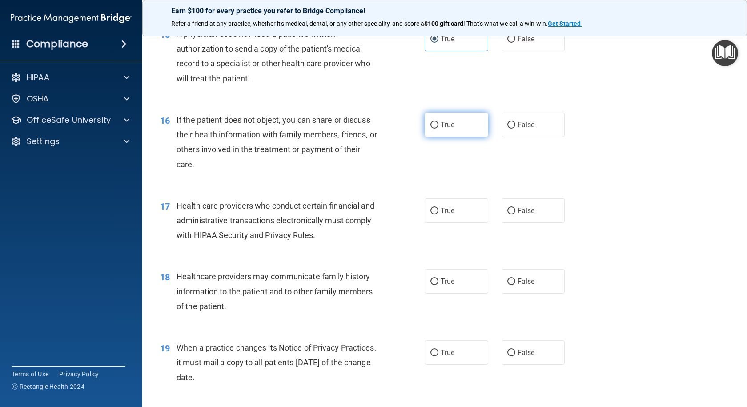
click at [467, 120] on label "True" at bounding box center [457, 124] width 64 height 24
click at [438, 122] on input "True" at bounding box center [434, 125] width 8 height 7
radio input "true"
click at [458, 206] on label "True" at bounding box center [457, 210] width 64 height 24
click at [438, 208] on input "True" at bounding box center [434, 211] width 8 height 7
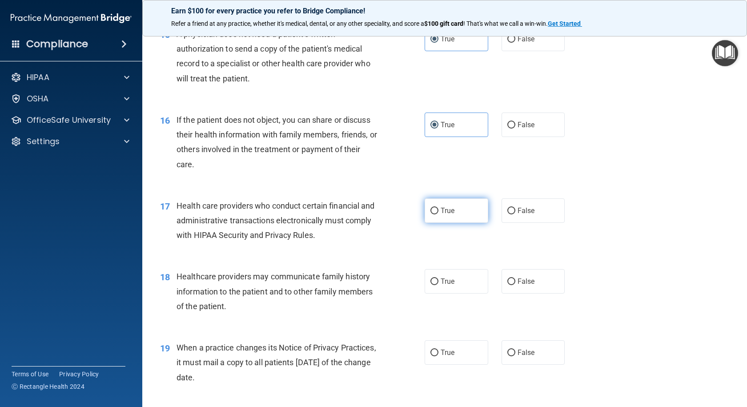
radio input "true"
click at [530, 280] on span "False" at bounding box center [526, 281] width 17 height 8
click at [515, 280] on input "False" at bounding box center [511, 281] width 8 height 7
radio input "true"
click at [535, 345] on label "False" at bounding box center [534, 352] width 64 height 24
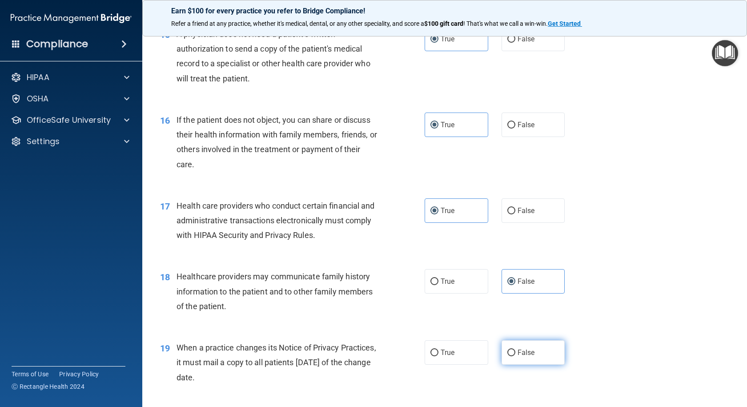
click at [515, 349] on input "False" at bounding box center [511, 352] width 8 height 7
radio input "true"
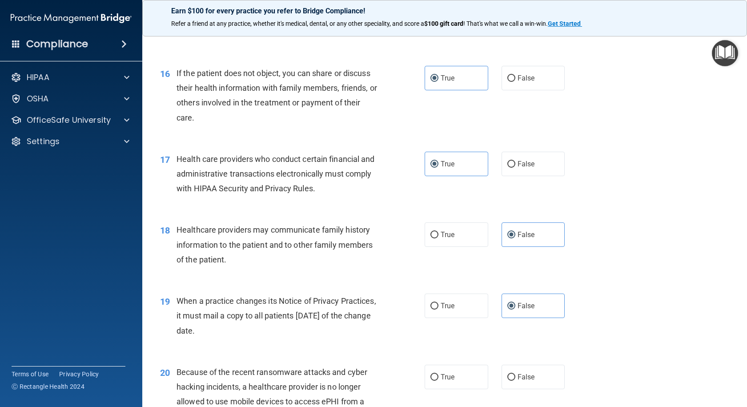
scroll to position [1245, 0]
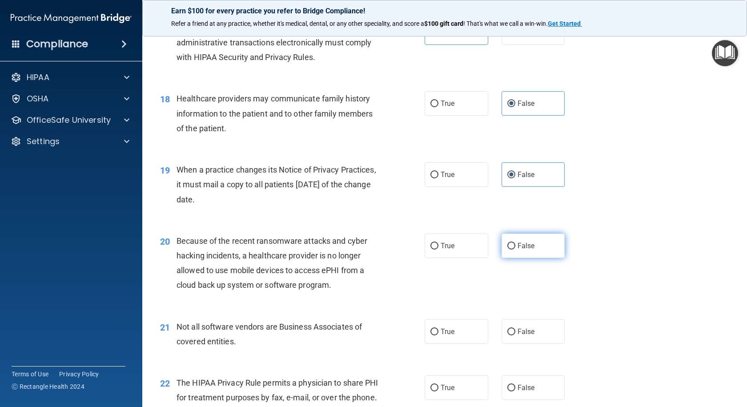
click at [526, 248] on span "False" at bounding box center [526, 245] width 17 height 8
click at [515, 248] on input "False" at bounding box center [511, 246] width 8 height 7
radio input "true"
click at [446, 323] on label "True" at bounding box center [457, 331] width 64 height 24
click at [438, 329] on input "True" at bounding box center [434, 332] width 8 height 7
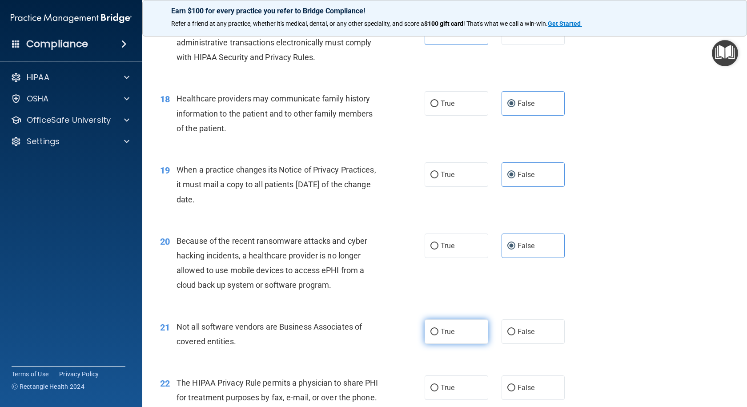
radio input "true"
click at [448, 373] on div "22 The HIPAA Privacy Rule permits a physician to share PHI for treatment purpos…" at bounding box center [444, 392] width 582 height 56
click at [449, 382] on label "True" at bounding box center [457, 387] width 64 height 24
click at [438, 385] on input "True" at bounding box center [434, 388] width 8 height 7
radio input "true"
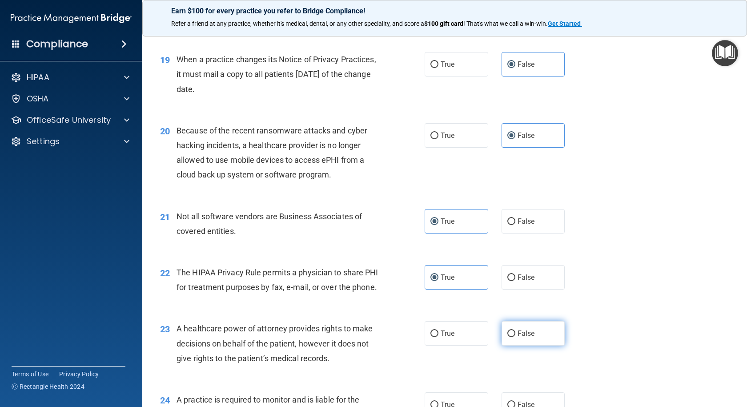
scroll to position [1378, 0]
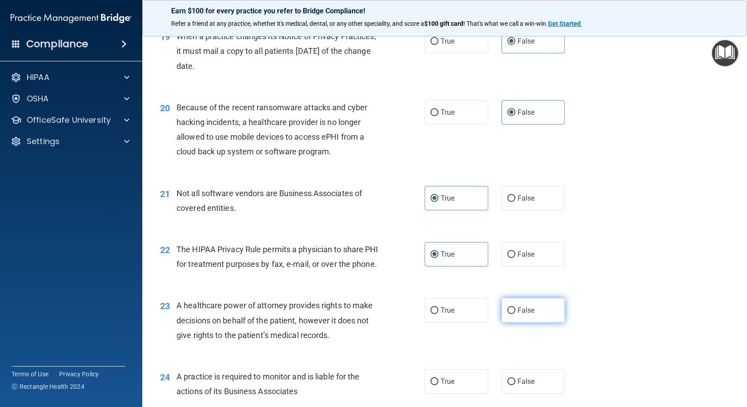
click at [530, 314] on span "False" at bounding box center [526, 310] width 17 height 8
click at [515, 314] on input "False" at bounding box center [511, 310] width 8 height 7
radio input "true"
click at [534, 392] on label "False" at bounding box center [534, 381] width 64 height 24
click at [515, 385] on input "False" at bounding box center [511, 381] width 8 height 7
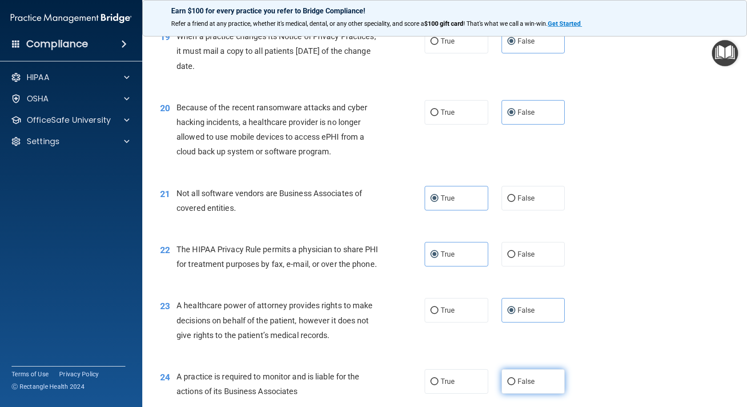
radio input "true"
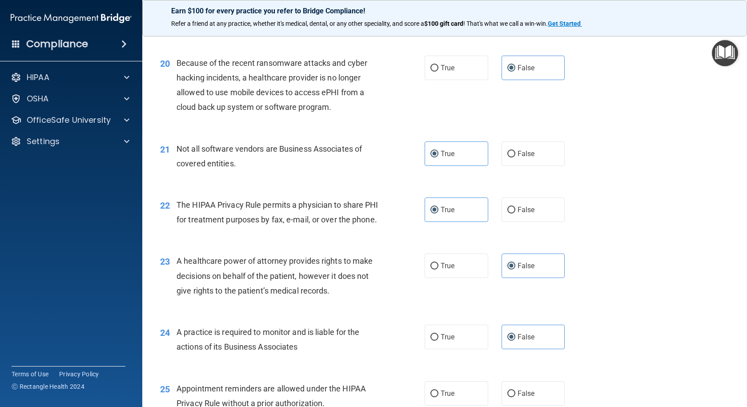
scroll to position [1512, 0]
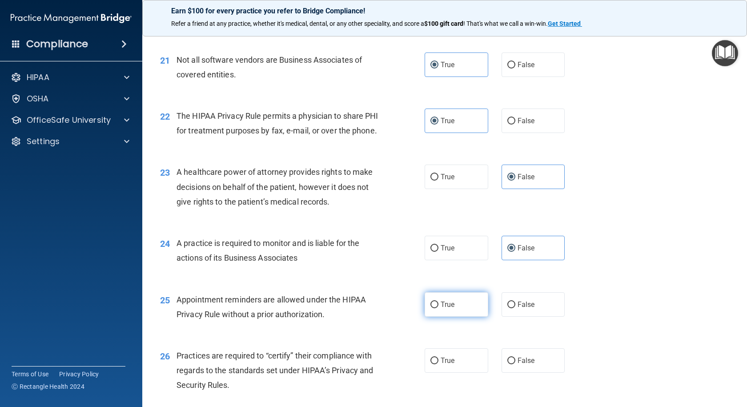
click at [466, 317] on label "True" at bounding box center [457, 304] width 64 height 24
click at [438, 308] on input "True" at bounding box center [434, 304] width 8 height 7
radio input "true"
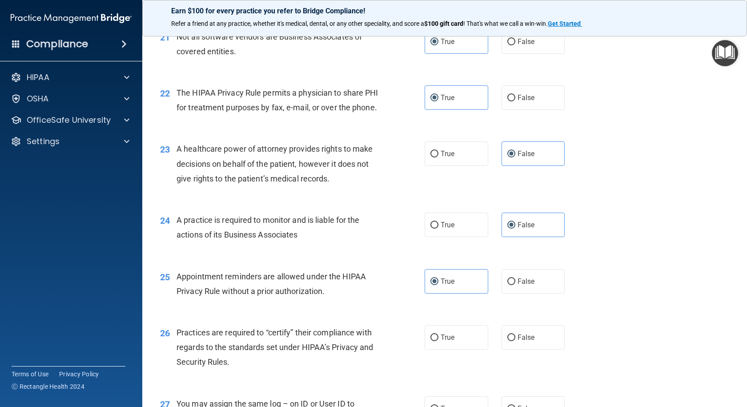
scroll to position [1556, 0]
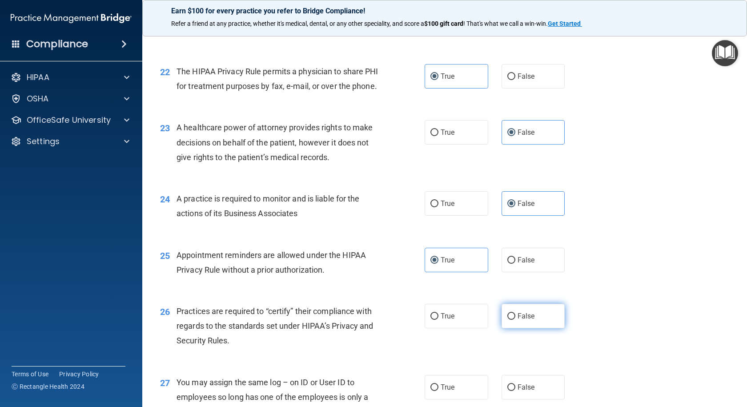
click at [549, 328] on label "False" at bounding box center [534, 316] width 64 height 24
click at [515, 320] on input "False" at bounding box center [511, 316] width 8 height 7
radio input "true"
click at [538, 396] on label "False" at bounding box center [534, 387] width 64 height 24
click at [515, 391] on input "False" at bounding box center [511, 387] width 8 height 7
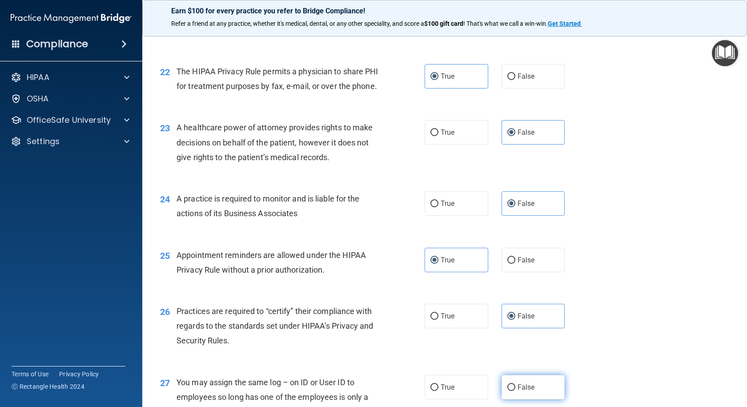
radio input "true"
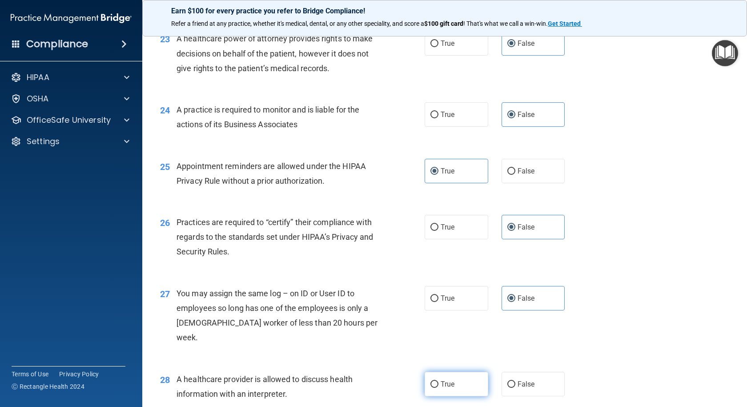
click at [476, 387] on label "True" at bounding box center [457, 384] width 64 height 24
click at [438, 387] on input "True" at bounding box center [434, 384] width 8 height 7
radio input "true"
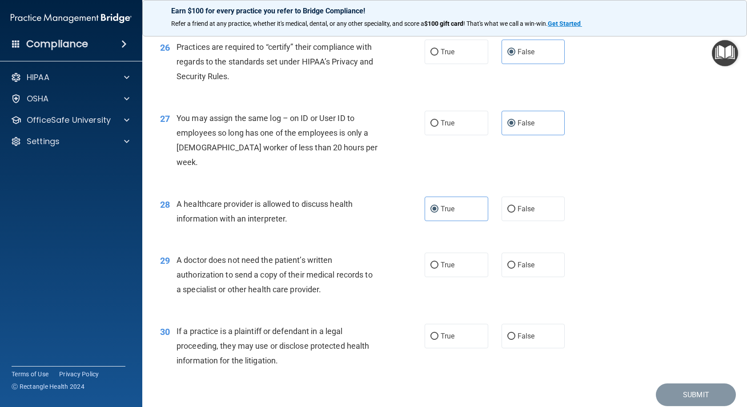
scroll to position [1823, 0]
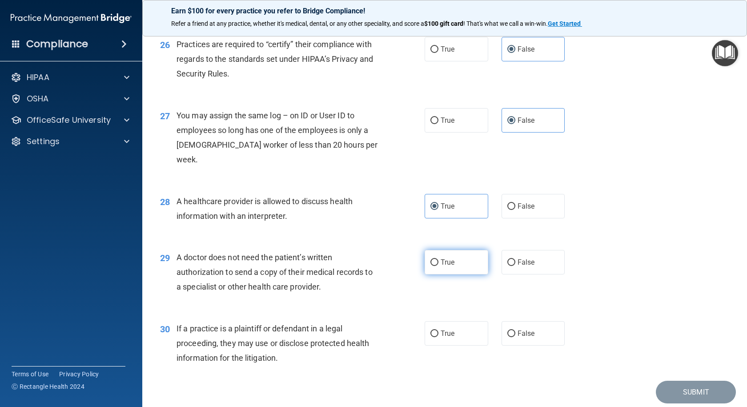
click at [470, 265] on label "True" at bounding box center [457, 262] width 64 height 24
click at [438, 265] on input "True" at bounding box center [434, 262] width 8 height 7
radio input "true"
click at [462, 325] on label "True" at bounding box center [457, 333] width 64 height 24
click at [438, 330] on input "True" at bounding box center [434, 333] width 8 height 7
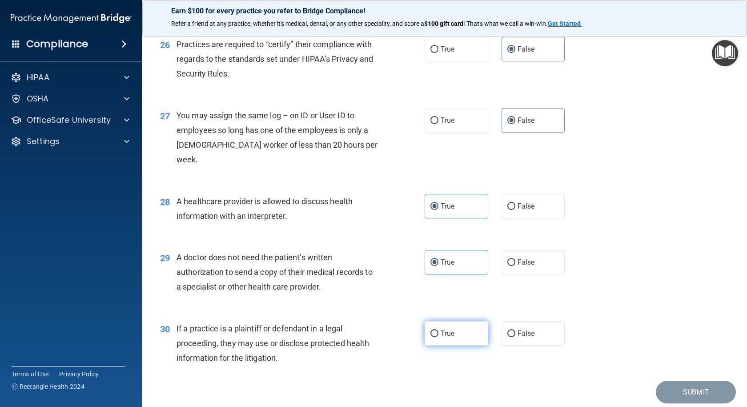
radio input "true"
click at [696, 388] on button "Submit" at bounding box center [696, 392] width 80 height 23
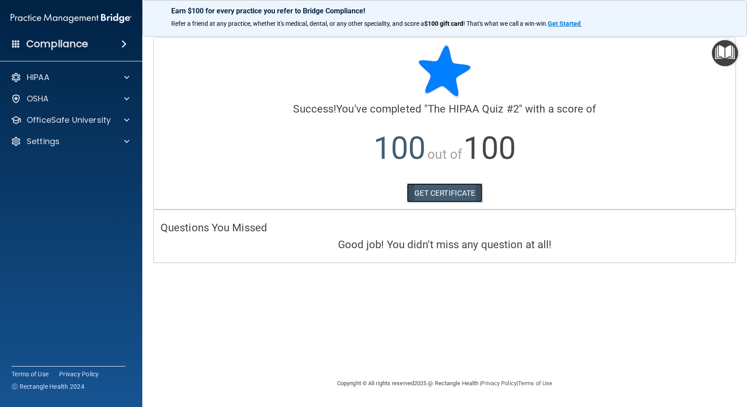
click at [441, 196] on link "GET CERTIFICATE" at bounding box center [445, 193] width 76 height 20
click at [102, 122] on p "OfficeSafe University" at bounding box center [69, 120] width 84 height 11
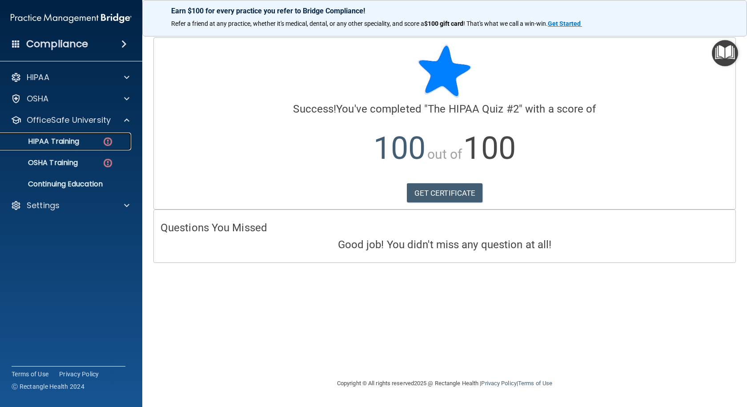
click at [90, 145] on div "HIPAA Training" at bounding box center [66, 141] width 121 height 9
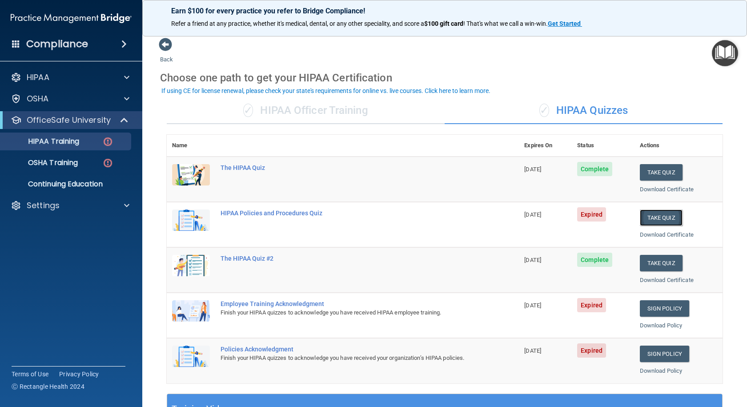
click at [645, 218] on button "Take Quiz" at bounding box center [661, 217] width 43 height 16
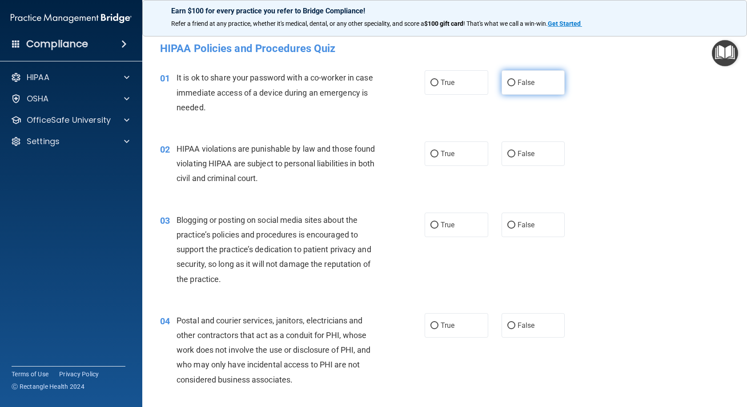
click at [529, 86] on span "False" at bounding box center [526, 82] width 17 height 8
click at [515, 86] on input "False" at bounding box center [511, 83] width 8 height 7
radio input "true"
click at [456, 157] on label "True" at bounding box center [457, 153] width 64 height 24
click at [438, 157] on input "True" at bounding box center [434, 154] width 8 height 7
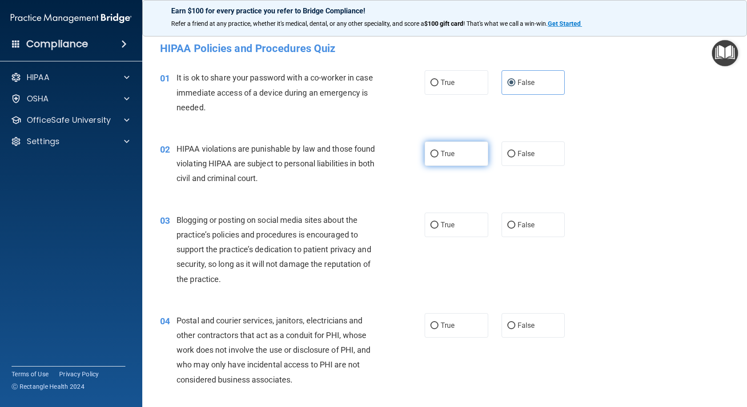
radio input "true"
click at [531, 224] on label "False" at bounding box center [534, 225] width 64 height 24
click at [515, 224] on input "False" at bounding box center [511, 225] width 8 height 7
radio input "true"
click at [453, 325] on label "True" at bounding box center [457, 325] width 64 height 24
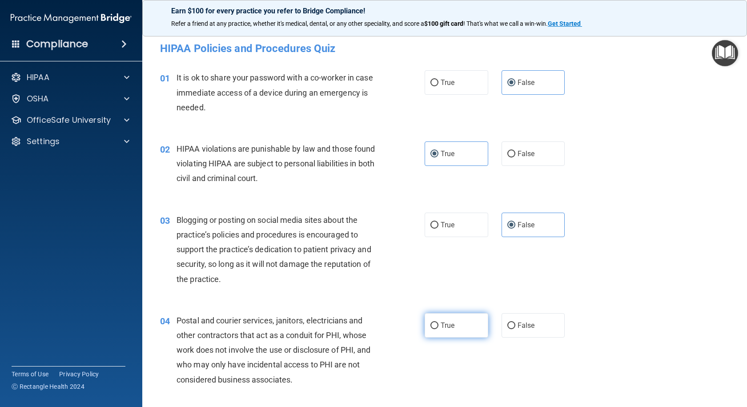
click at [438, 325] on input "True" at bounding box center [434, 325] width 8 height 7
radio input "true"
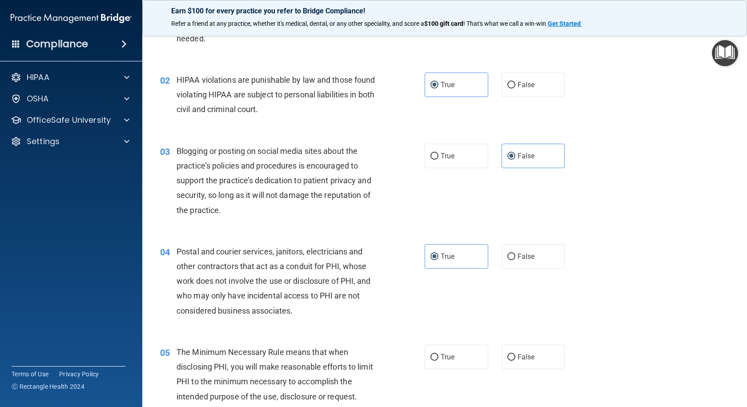
scroll to position [89, 0]
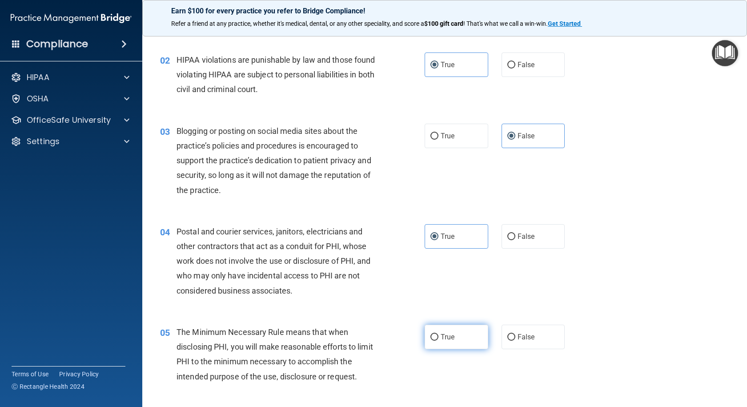
click at [466, 336] on label "True" at bounding box center [457, 337] width 64 height 24
click at [438, 336] on input "True" at bounding box center [434, 337] width 8 height 7
radio input "true"
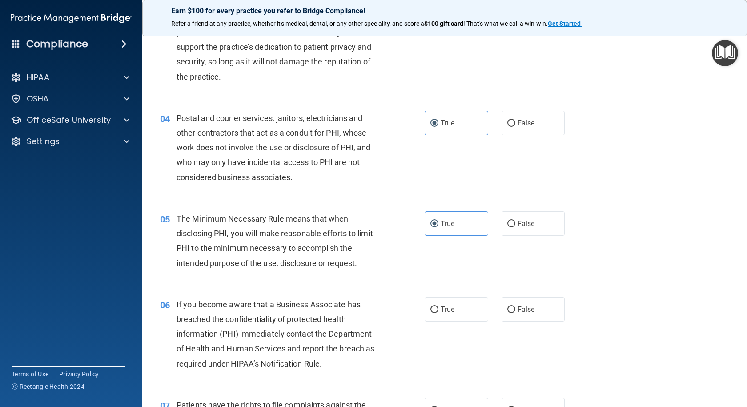
scroll to position [311, 0]
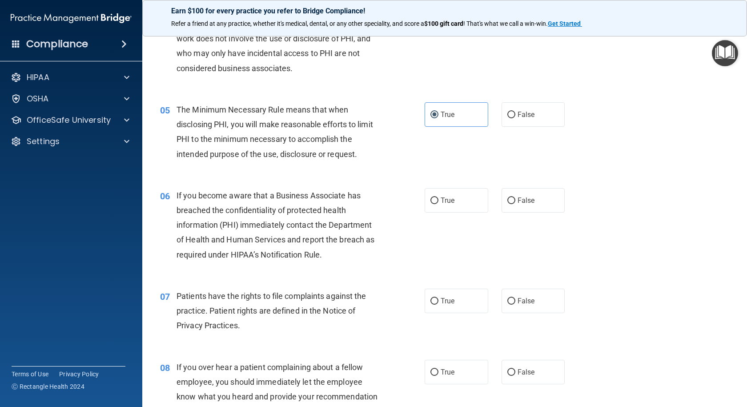
drag, startPoint x: 527, startPoint y: 201, endPoint x: 466, endPoint y: 277, distance: 96.8
click at [526, 201] on span "False" at bounding box center [526, 200] width 17 height 8
click at [515, 201] on input "False" at bounding box center [511, 200] width 8 height 7
radio input "true"
click at [444, 303] on span "True" at bounding box center [448, 301] width 14 height 8
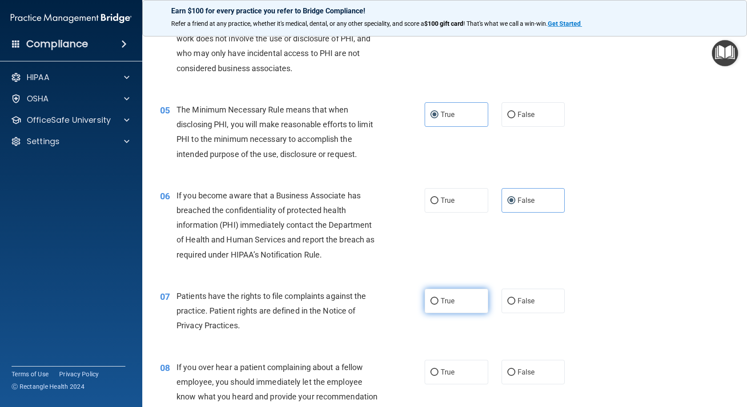
click at [438, 303] on input "True" at bounding box center [434, 301] width 8 height 7
radio input "true"
click at [524, 361] on label "False" at bounding box center [534, 372] width 64 height 24
click at [515, 369] on input "False" at bounding box center [511, 372] width 8 height 7
radio input "true"
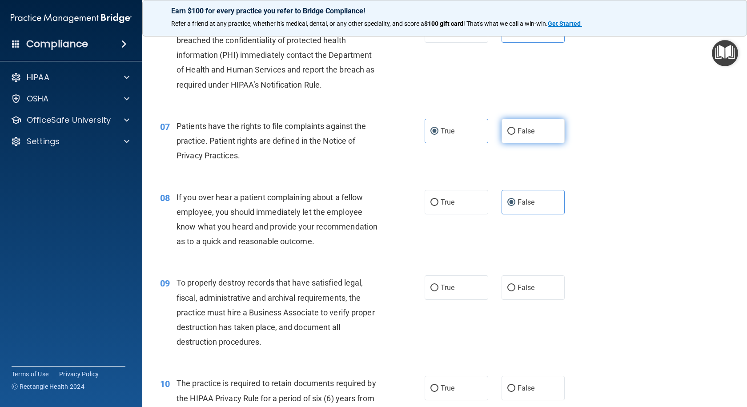
scroll to position [489, 0]
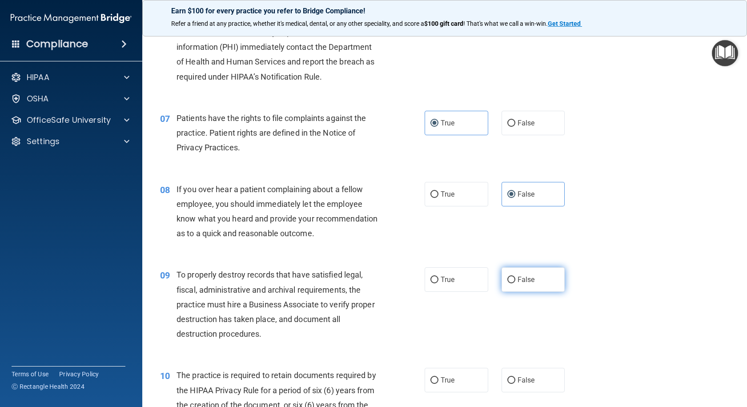
click at [525, 284] on span "False" at bounding box center [526, 279] width 17 height 8
click at [515, 283] on input "False" at bounding box center [511, 280] width 8 height 7
radio input "true"
click at [462, 387] on label "True" at bounding box center [457, 380] width 64 height 24
click at [438, 384] on input "True" at bounding box center [434, 380] width 8 height 7
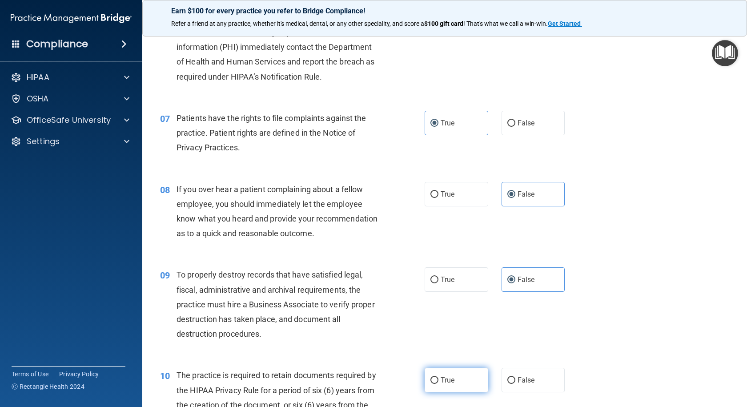
radio input "true"
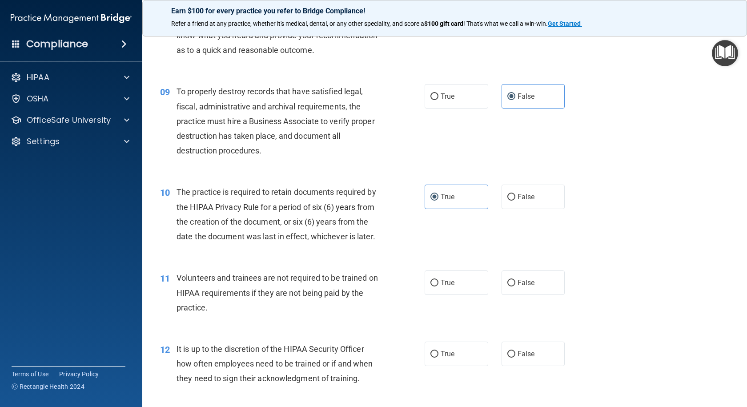
scroll to position [711, 0]
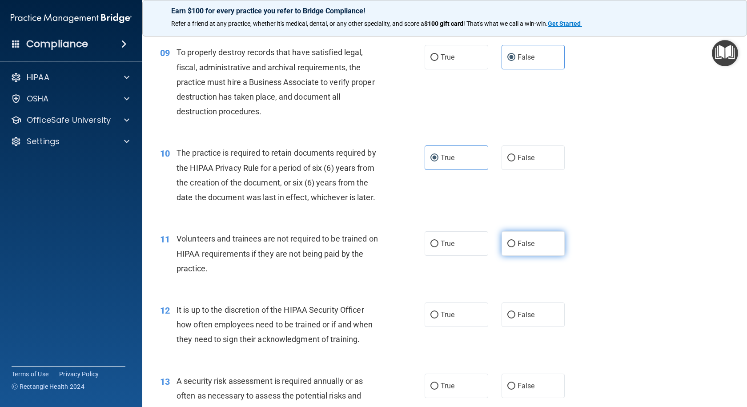
click at [528, 248] on span "False" at bounding box center [526, 243] width 17 height 8
click at [515, 247] on input "False" at bounding box center [511, 244] width 8 height 7
radio input "true"
click at [531, 327] on label "False" at bounding box center [534, 314] width 64 height 24
click at [515, 318] on input "False" at bounding box center [511, 315] width 8 height 7
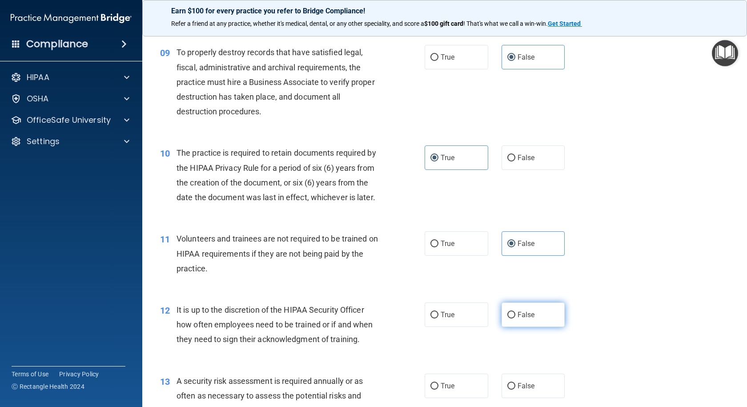
radio input "true"
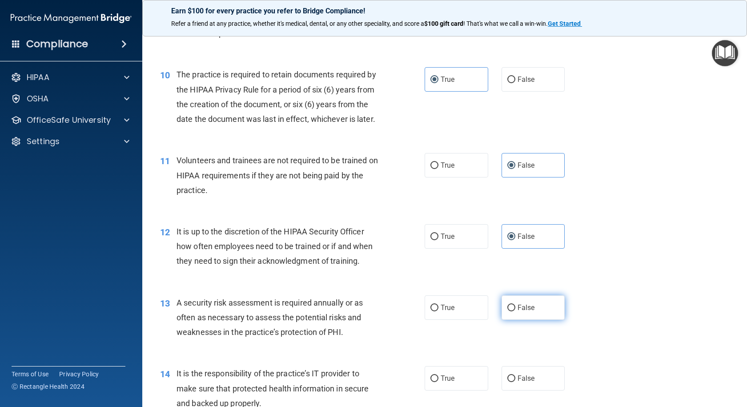
scroll to position [800, 0]
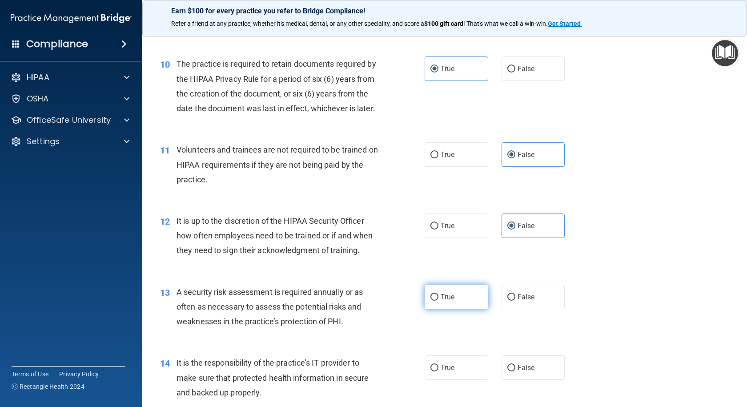
click at [463, 309] on label "True" at bounding box center [457, 297] width 64 height 24
click at [438, 301] on input "True" at bounding box center [434, 297] width 8 height 7
radio input "true"
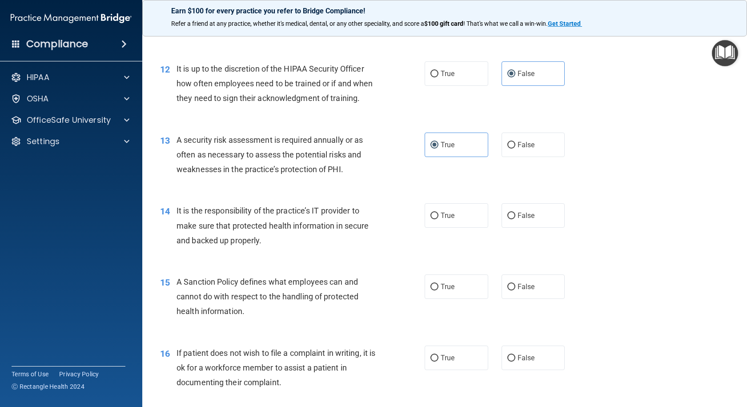
scroll to position [978, 0]
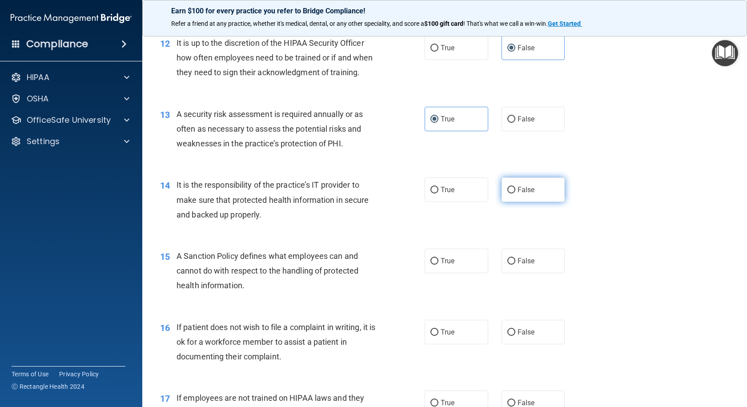
click at [533, 202] on label "False" at bounding box center [534, 189] width 64 height 24
click at [515, 193] on input "False" at bounding box center [511, 190] width 8 height 7
radio input "true"
drag, startPoint x: 532, startPoint y: 288, endPoint x: 562, endPoint y: 301, distance: 32.2
click at [534, 273] on label "False" at bounding box center [534, 261] width 64 height 24
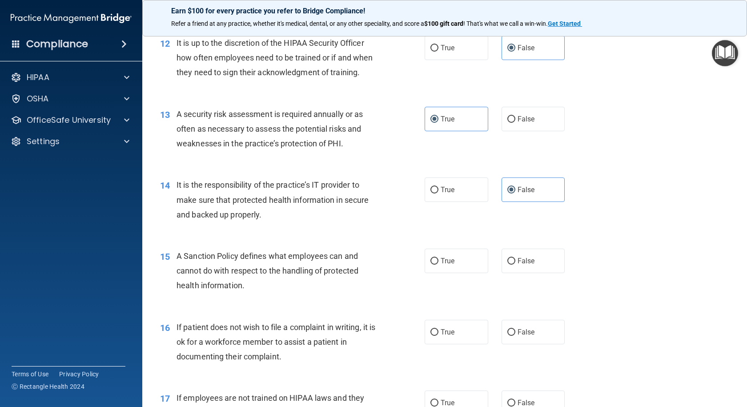
click at [515, 265] on input "False" at bounding box center [511, 261] width 8 height 7
radio input "true"
click at [476, 344] on label "True" at bounding box center [457, 332] width 64 height 24
click at [438, 336] on input "True" at bounding box center [434, 332] width 8 height 7
radio input "true"
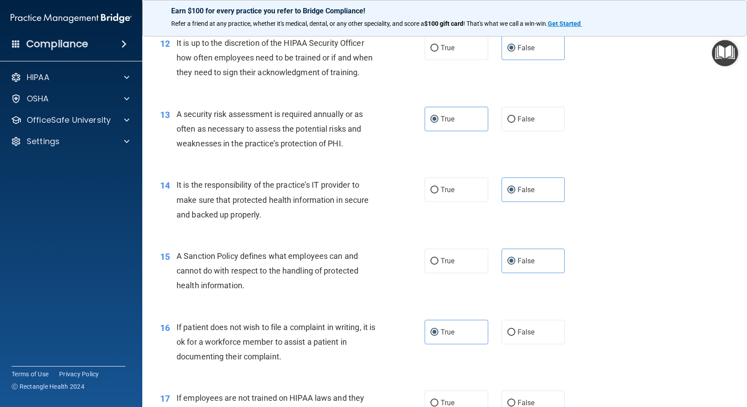
scroll to position [1112, 0]
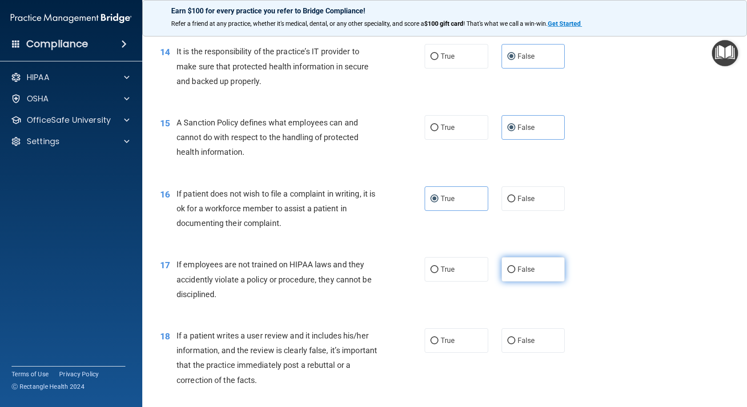
click at [539, 281] on label "False" at bounding box center [534, 269] width 64 height 24
click at [515, 273] on input "False" at bounding box center [511, 269] width 8 height 7
radio input "true"
click at [528, 353] on label "False" at bounding box center [534, 340] width 64 height 24
click at [515, 344] on input "False" at bounding box center [511, 340] width 8 height 7
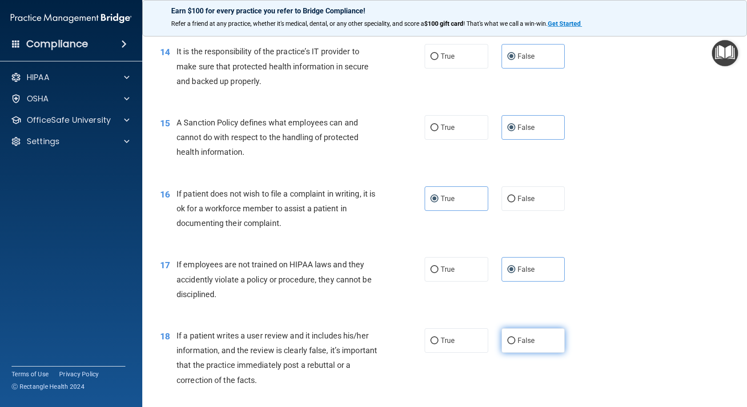
radio input "true"
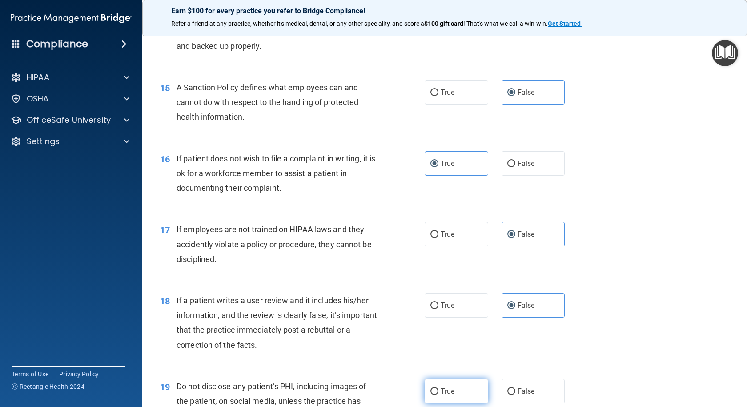
scroll to position [1201, 0]
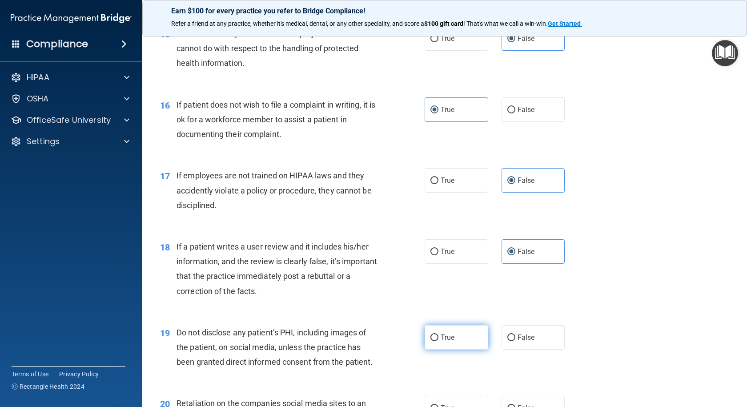
click at [447, 341] on span "True" at bounding box center [448, 337] width 14 height 8
click at [438, 341] on input "True" at bounding box center [434, 337] width 8 height 7
radio input "true"
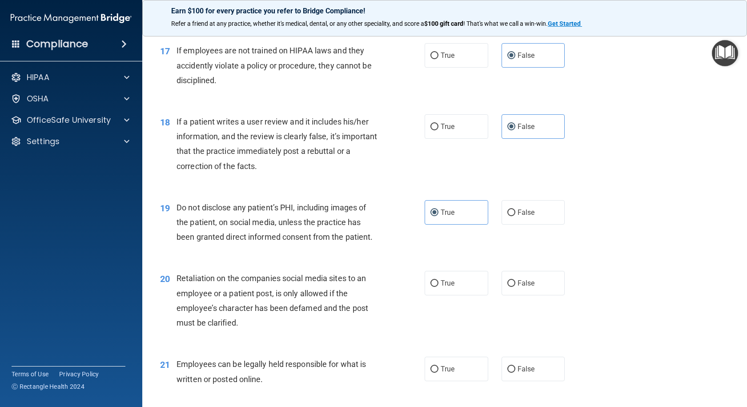
scroll to position [1334, 0]
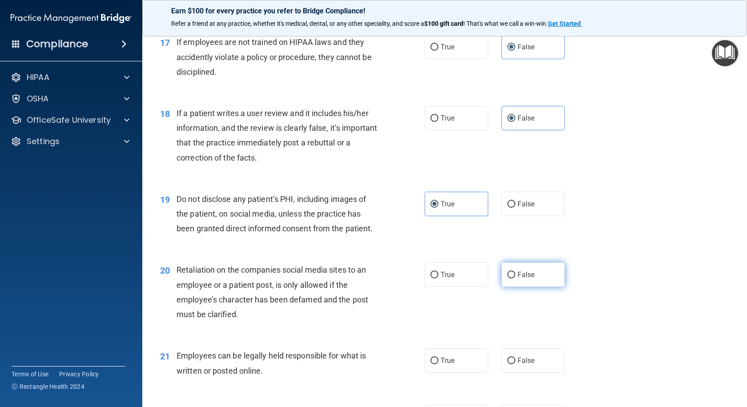
click at [521, 287] on label "False" at bounding box center [534, 274] width 64 height 24
click at [515, 278] on input "False" at bounding box center [511, 275] width 8 height 7
radio input "true"
click at [454, 373] on label "True" at bounding box center [457, 360] width 64 height 24
click at [438, 364] on input "True" at bounding box center [434, 360] width 8 height 7
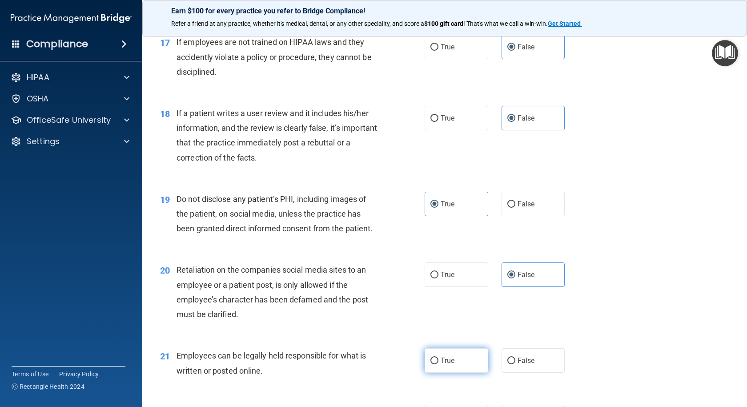
radio input "true"
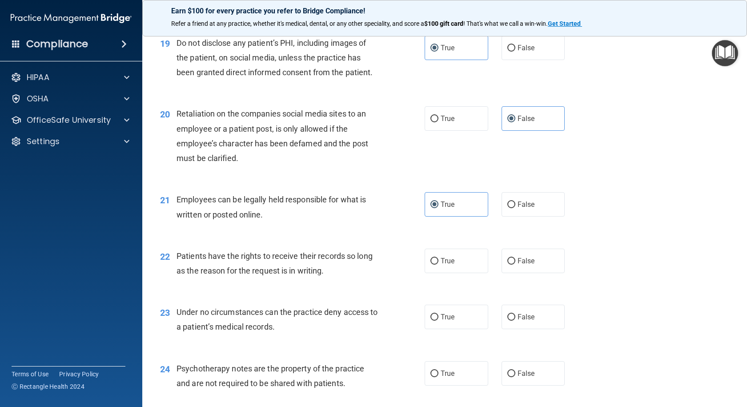
scroll to position [1512, 0]
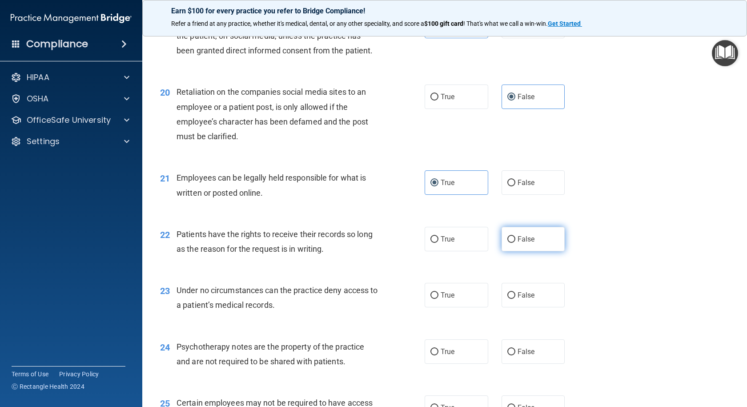
click at [524, 243] on span "False" at bounding box center [526, 239] width 17 height 8
click at [515, 243] on input "False" at bounding box center [511, 239] width 8 height 7
radio input "true"
click at [514, 307] on label "False" at bounding box center [534, 295] width 64 height 24
click at [514, 299] on input "False" at bounding box center [511, 295] width 8 height 7
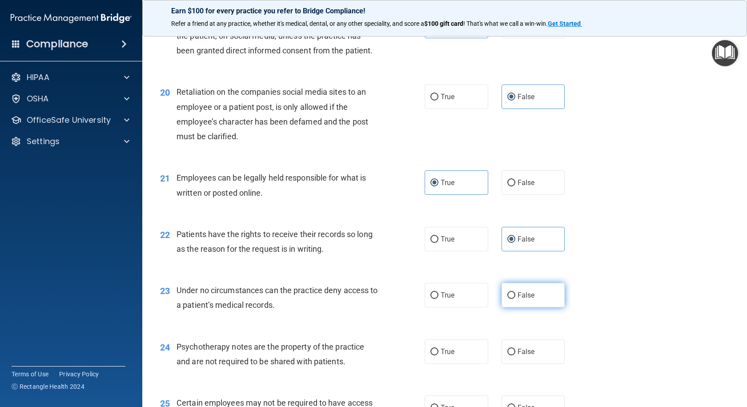
radio input "true"
click at [460, 364] on label "True" at bounding box center [457, 351] width 64 height 24
click at [438, 355] on input "True" at bounding box center [434, 352] width 8 height 7
radio input "true"
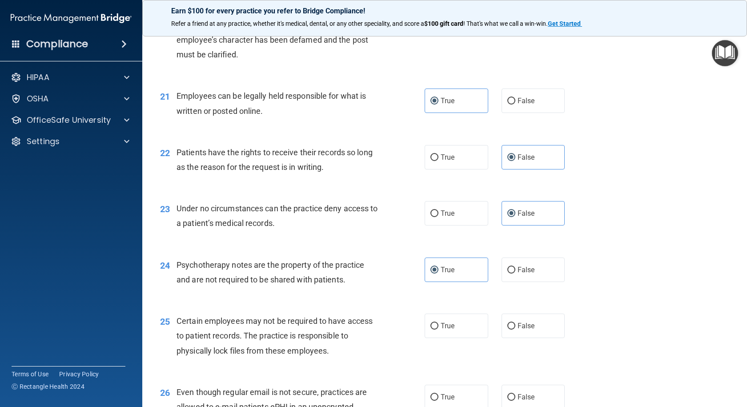
scroll to position [1601, 0]
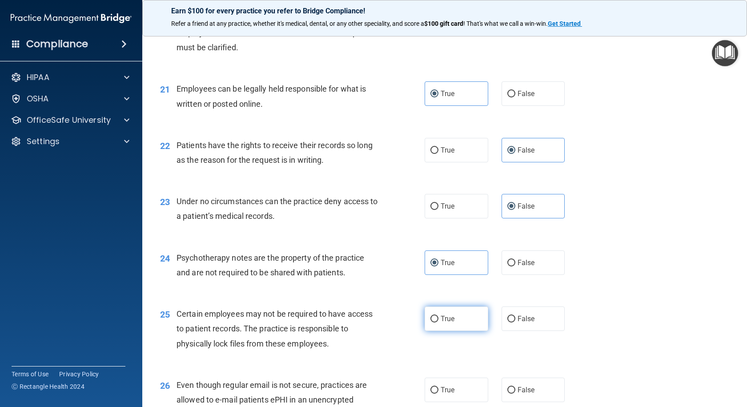
click at [469, 331] on label "True" at bounding box center [457, 318] width 64 height 24
click at [438, 322] on input "True" at bounding box center [434, 319] width 8 height 7
radio input "true"
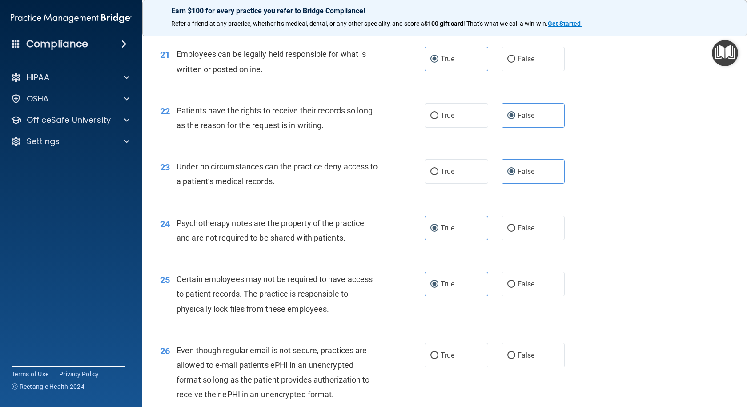
scroll to position [1690, 0]
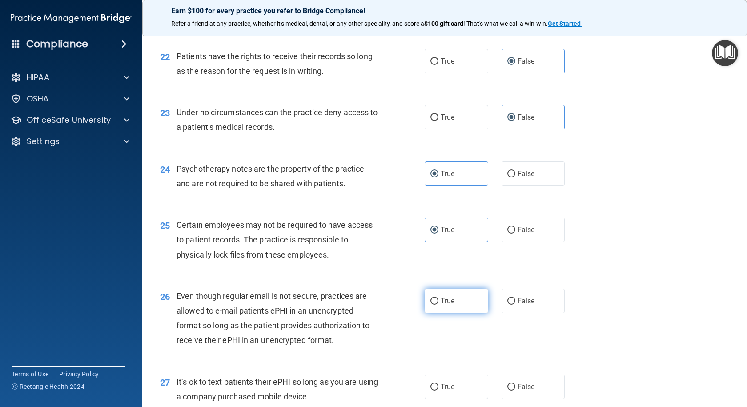
click at [453, 313] on label "True" at bounding box center [457, 301] width 64 height 24
click at [438, 305] on input "True" at bounding box center [434, 301] width 8 height 7
radio input "true"
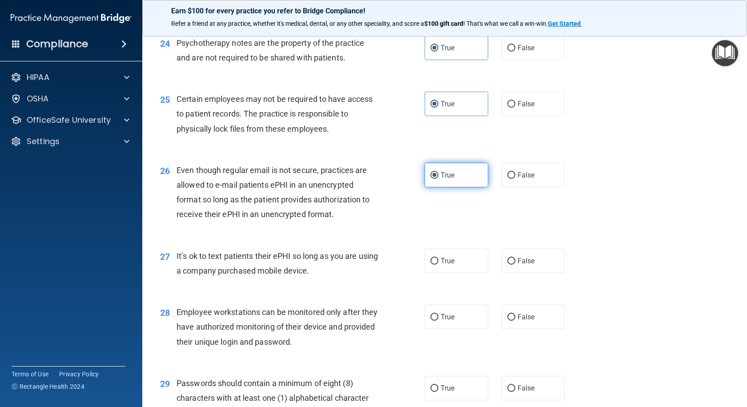
scroll to position [1823, 0]
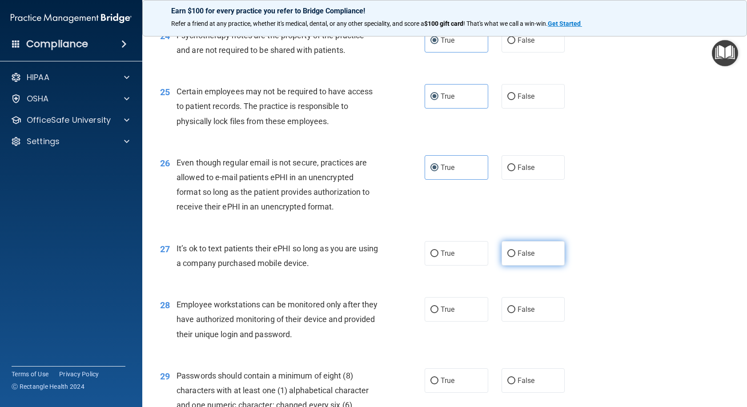
click at [521, 257] on span "False" at bounding box center [526, 253] width 17 height 8
click at [515, 257] on input "False" at bounding box center [511, 253] width 8 height 7
radio input "true"
click at [514, 321] on label "False" at bounding box center [534, 309] width 64 height 24
click at [514, 313] on input "False" at bounding box center [511, 309] width 8 height 7
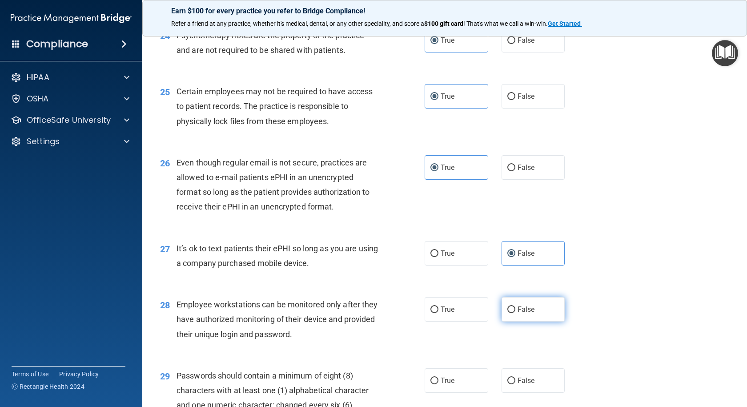
radio input "true"
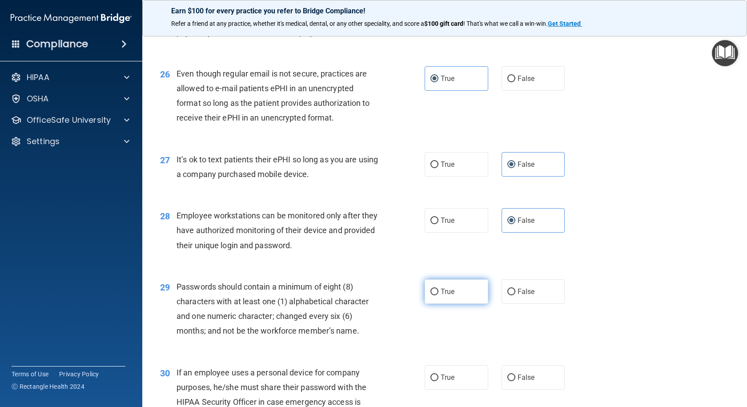
click at [456, 304] on label "True" at bounding box center [457, 291] width 64 height 24
click at [438, 295] on input "True" at bounding box center [434, 292] width 8 height 7
radio input "true"
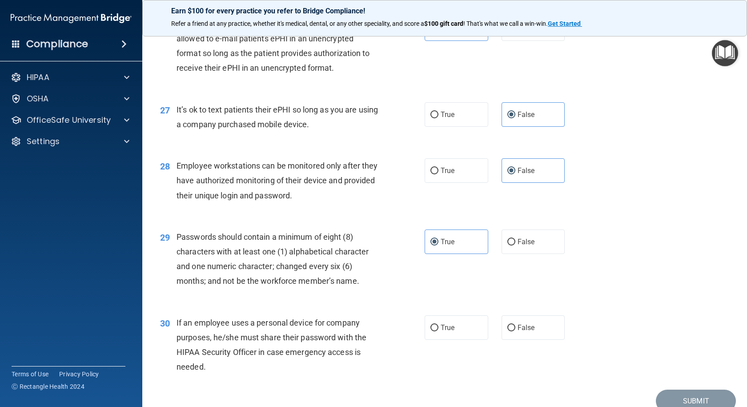
scroll to position [2032, 0]
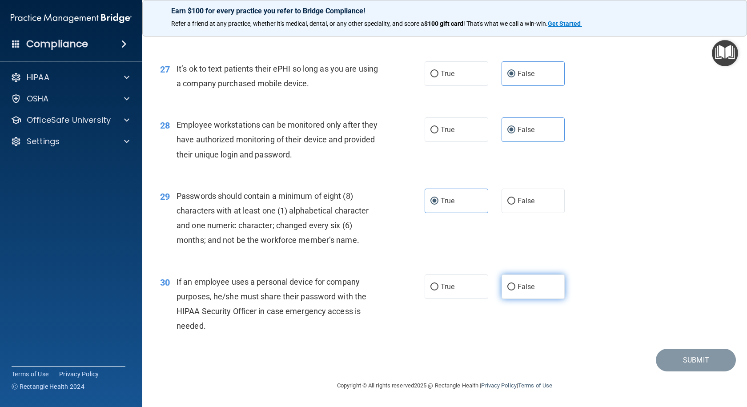
click at [526, 290] on span "False" at bounding box center [526, 286] width 17 height 8
click at [515, 290] on input "False" at bounding box center [511, 287] width 8 height 7
radio input "true"
click at [694, 359] on button "Submit" at bounding box center [696, 360] width 80 height 23
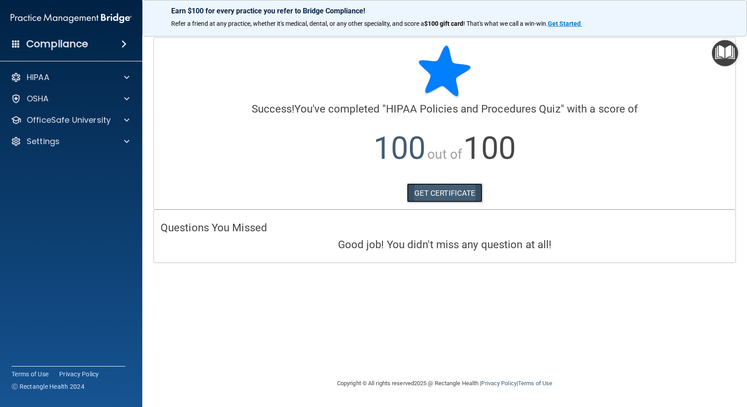
click at [435, 186] on link "GET CERTIFICATE" at bounding box center [445, 193] width 76 height 20
click at [89, 118] on p "OfficeSafe University" at bounding box center [69, 120] width 84 height 11
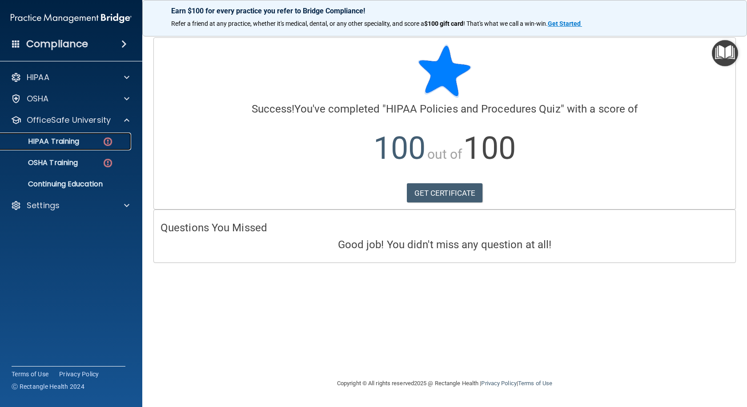
click at [76, 141] on p "HIPAA Training" at bounding box center [42, 141] width 73 height 9
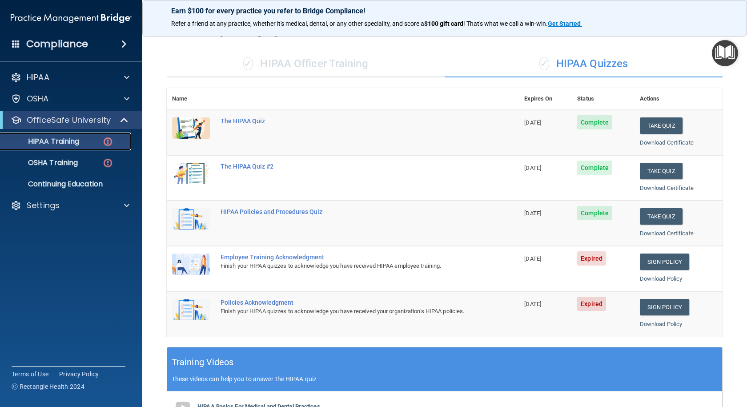
scroll to position [44, 0]
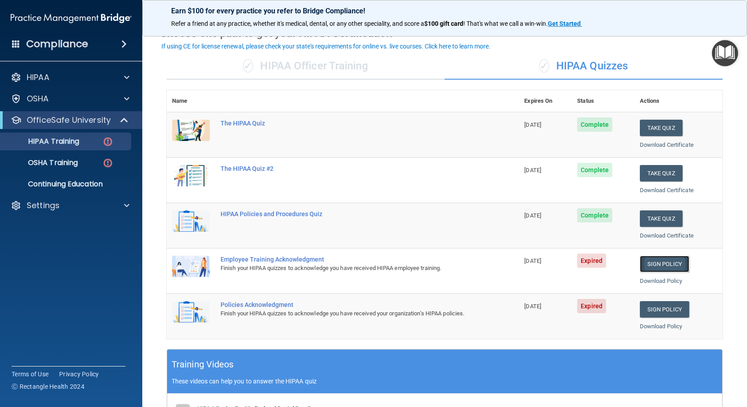
click at [659, 265] on link "Sign Policy" at bounding box center [664, 264] width 49 height 16
click at [658, 263] on link "Sign Policy" at bounding box center [664, 264] width 49 height 16
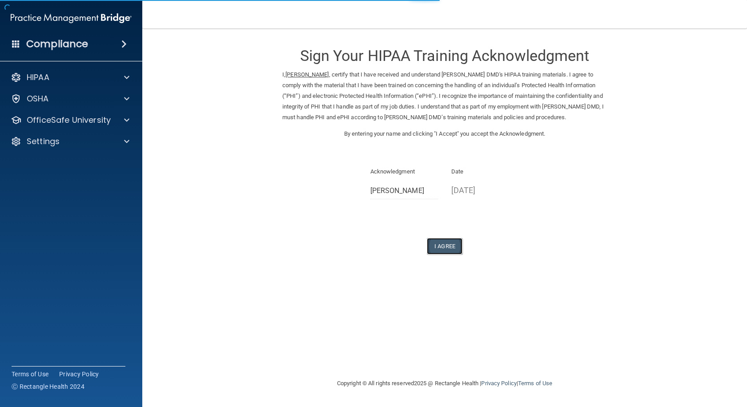
click at [445, 246] on button "I Agree" at bounding box center [445, 246] width 36 height 16
click at [440, 242] on button "I Agree" at bounding box center [445, 246] width 36 height 16
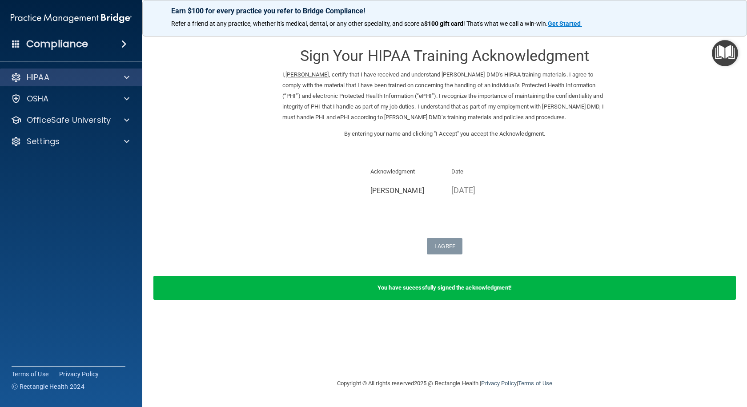
click at [120, 72] on div "HIPAA" at bounding box center [71, 77] width 143 height 18
click at [116, 77] on div at bounding box center [125, 77] width 22 height 11
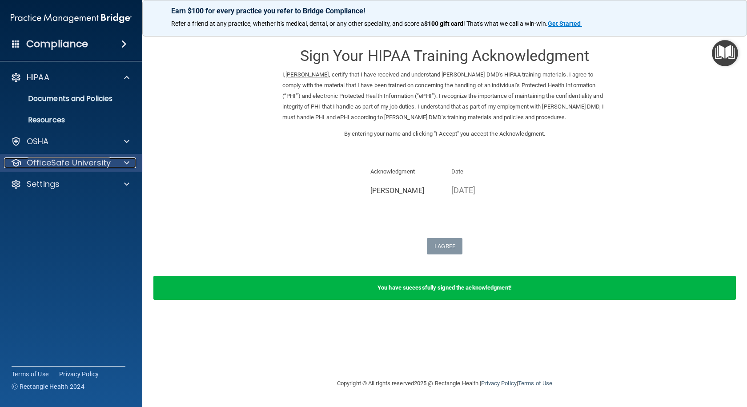
click at [112, 159] on div "OfficeSafe University" at bounding box center [59, 162] width 110 height 11
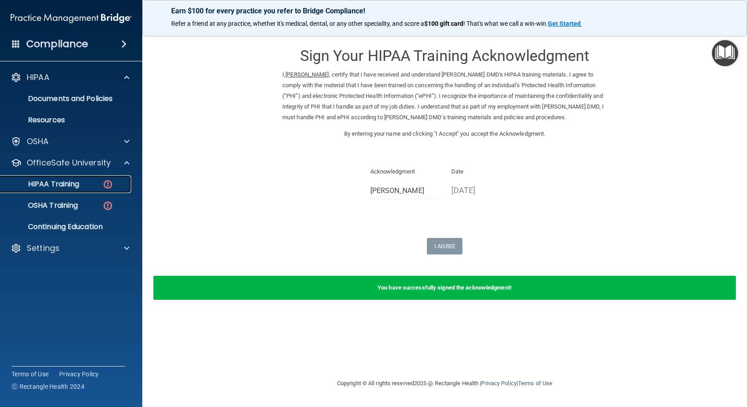
click at [89, 189] on link "HIPAA Training" at bounding box center [61, 184] width 140 height 18
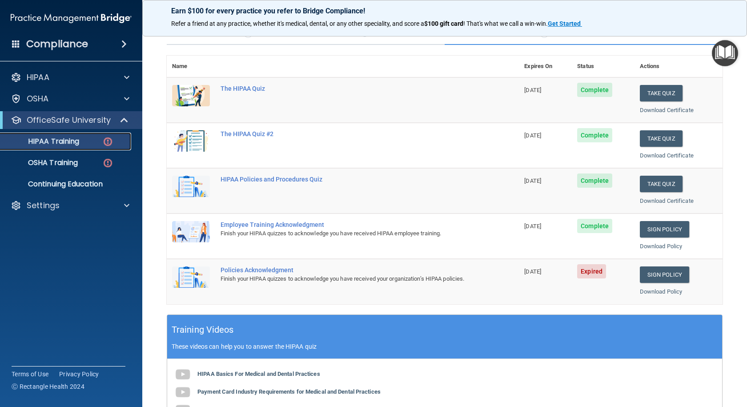
scroll to position [40, 0]
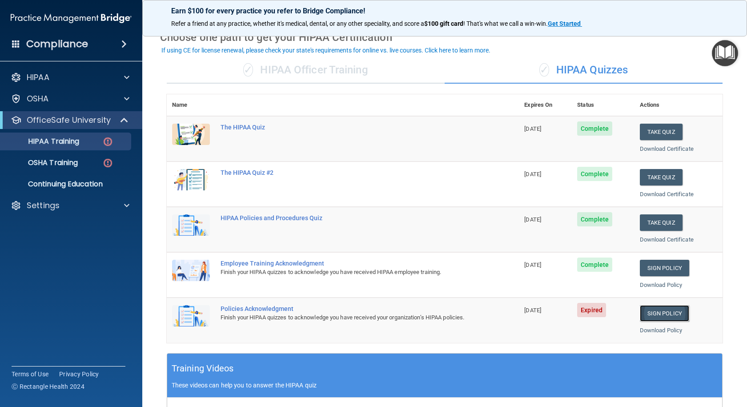
click at [663, 311] on link "Sign Policy" at bounding box center [664, 313] width 49 height 16
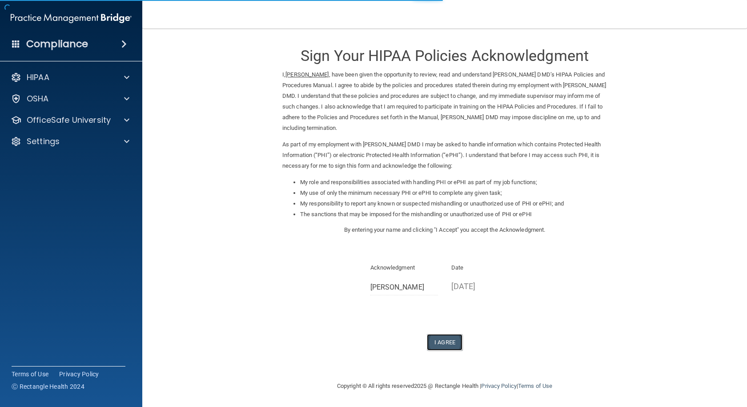
click at [442, 338] on button "I Agree" at bounding box center [445, 342] width 36 height 16
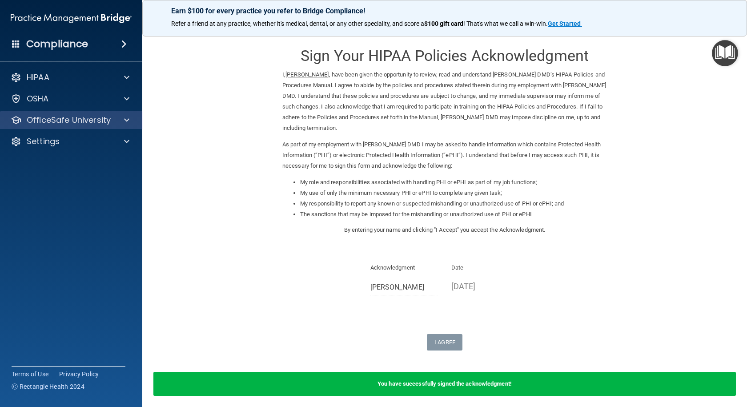
click at [51, 125] on div "OfficeSafe University" at bounding box center [71, 120] width 143 height 18
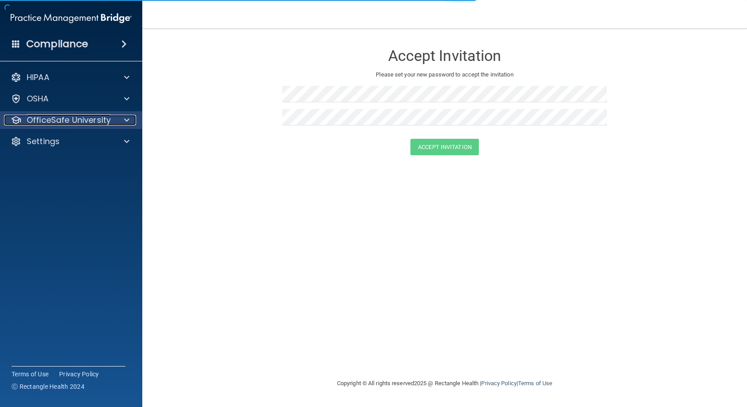
click at [124, 117] on div at bounding box center [125, 120] width 22 height 11
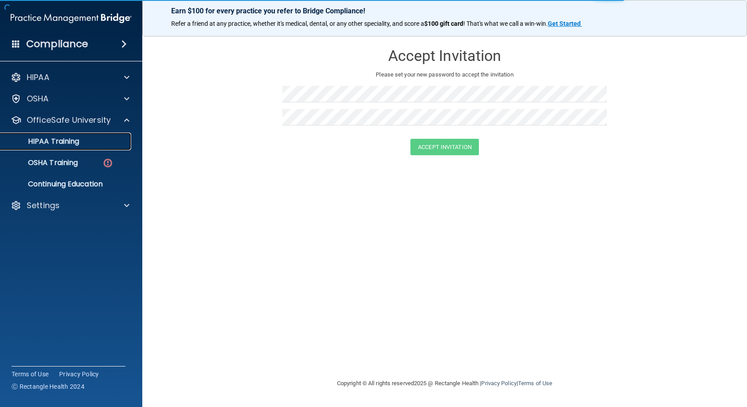
click at [88, 145] on div "HIPAA Training" at bounding box center [66, 141] width 121 height 9
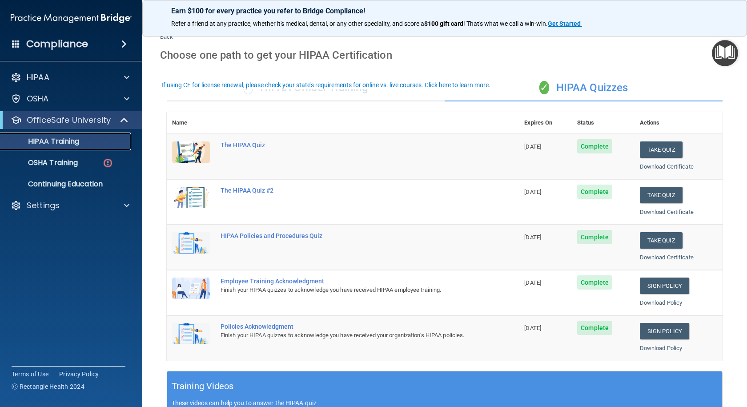
scroll to position [44, 0]
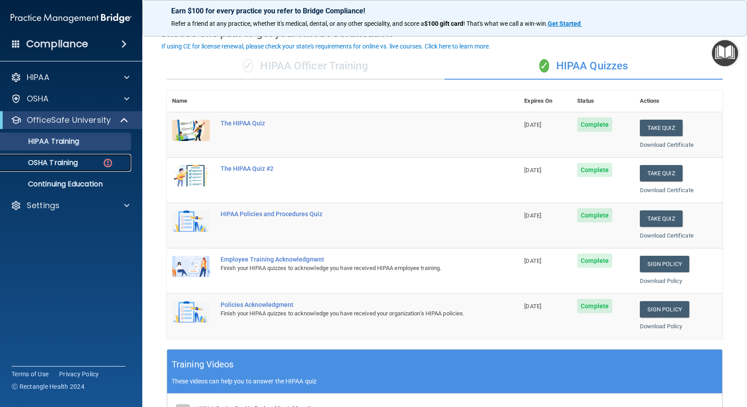
click at [76, 159] on p "OSHA Training" at bounding box center [42, 162] width 72 height 9
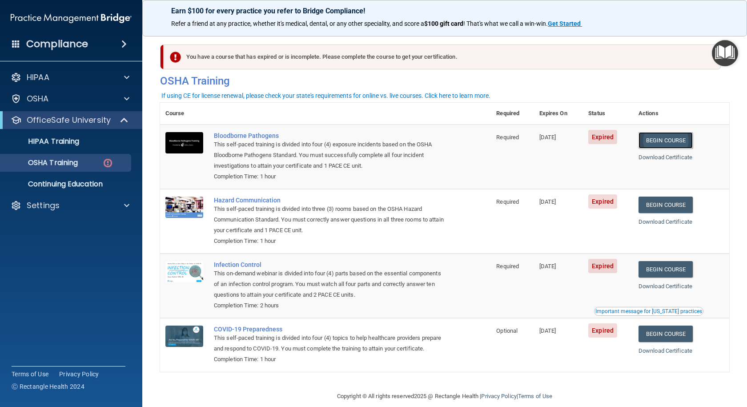
click at [677, 142] on link "Begin Course" at bounding box center [666, 140] width 54 height 16
click at [92, 164] on div "OSHA Training" at bounding box center [66, 162] width 121 height 9
click at [675, 137] on link "Begin Course" at bounding box center [666, 140] width 54 height 16
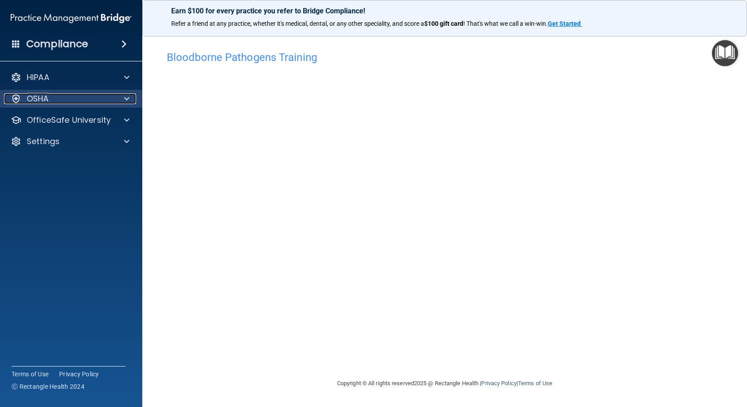
click at [131, 101] on div at bounding box center [125, 98] width 22 height 11
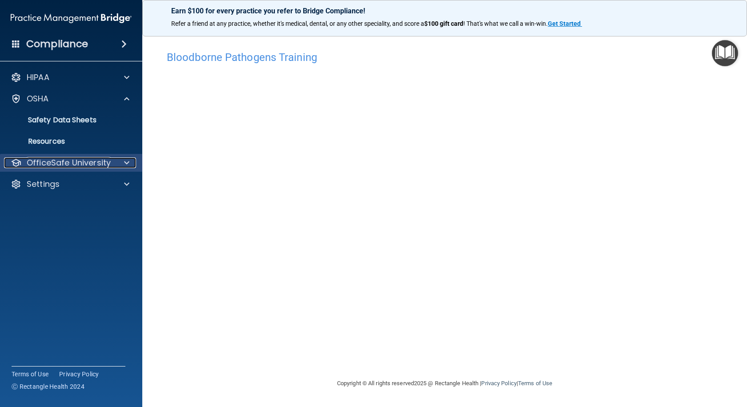
click at [86, 164] on p "OfficeSafe University" at bounding box center [69, 162] width 84 height 11
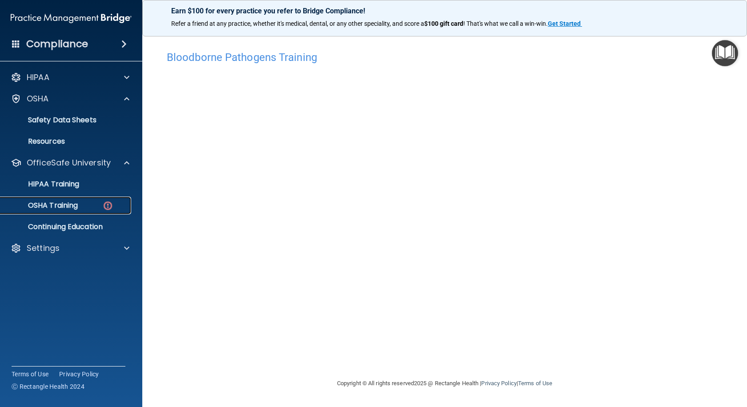
click at [75, 209] on p "OSHA Training" at bounding box center [42, 205] width 72 height 9
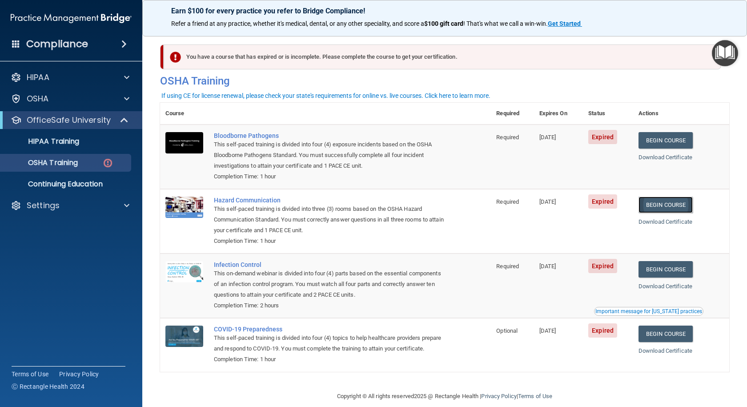
click at [661, 203] on link "Begin Course" at bounding box center [666, 205] width 54 height 16
click at [659, 145] on link "Begin Course" at bounding box center [666, 140] width 54 height 16
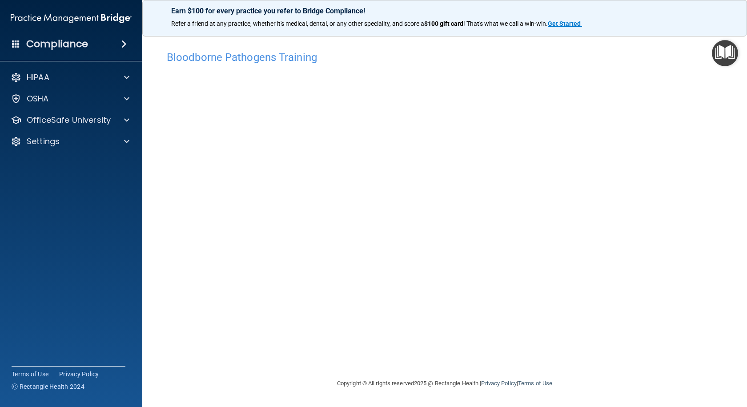
click at [733, 128] on main "Bloodborne Pathogens Training This course doesn’t expire until [DATE]. Are you …" at bounding box center [444, 217] width 605 height 378
click at [624, 350] on div "Bloodborne Pathogens Training This course doesn’t expire until [DATE]. Are you …" at bounding box center [444, 212] width 569 height 332
click at [62, 98] on div "OSHA" at bounding box center [59, 98] width 110 height 11
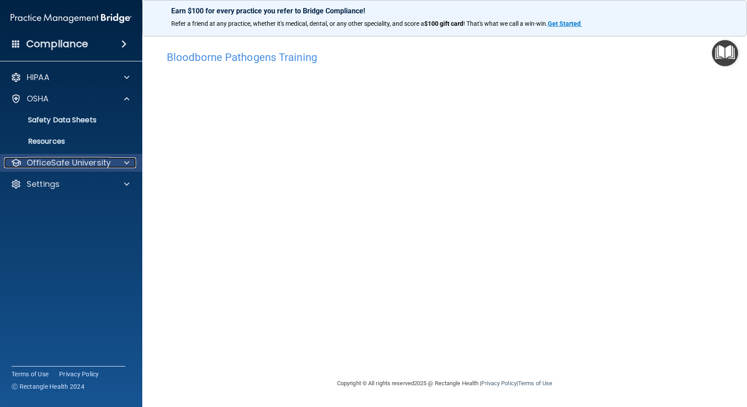
click at [60, 157] on p "OfficeSafe University" at bounding box center [69, 162] width 84 height 11
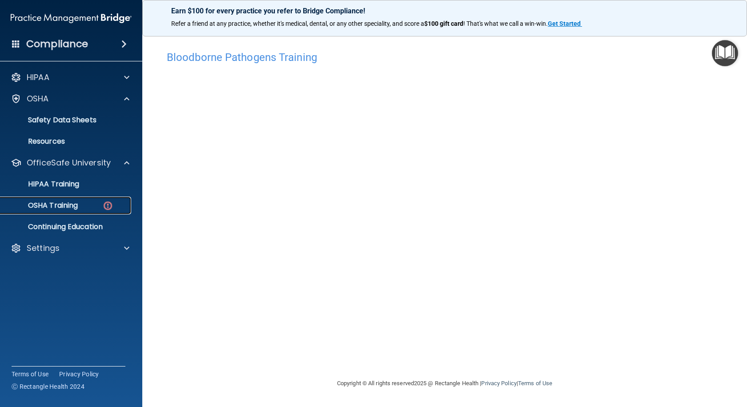
click at [84, 201] on div "OSHA Training" at bounding box center [66, 205] width 121 height 9
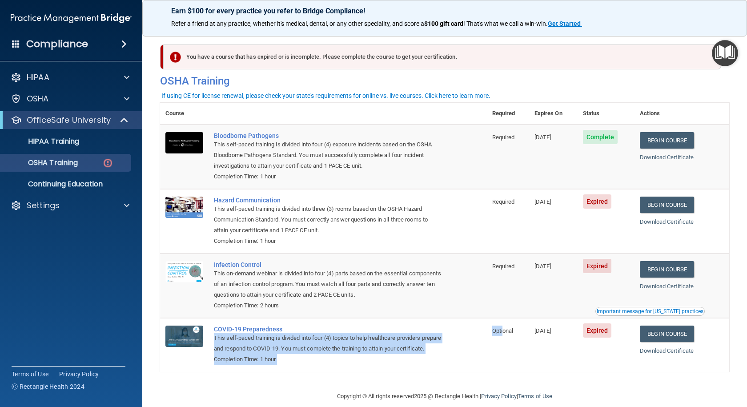
drag, startPoint x: 484, startPoint y: 332, endPoint x: 503, endPoint y: 330, distance: 19.7
click at [503, 330] on tr "[MEDICAL_DATA] Preparedness This self-paced training is divided into four (4) t…" at bounding box center [444, 344] width 569 height 53
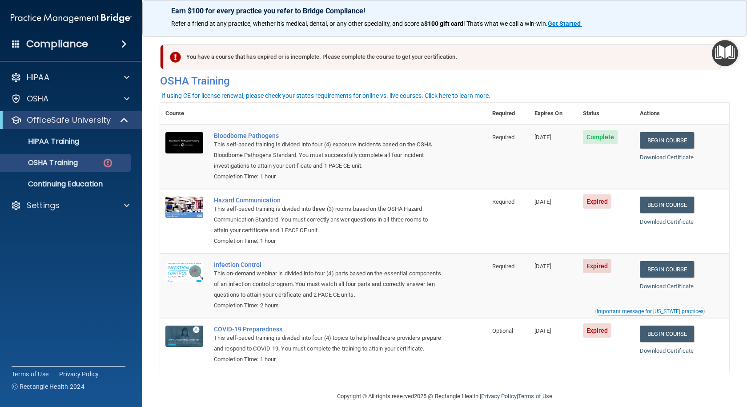
click at [529, 332] on td "[DATE]" at bounding box center [553, 344] width 48 height 53
click at [664, 206] on link "Begin Course" at bounding box center [667, 205] width 54 height 16
